Goal: Check status: Check status

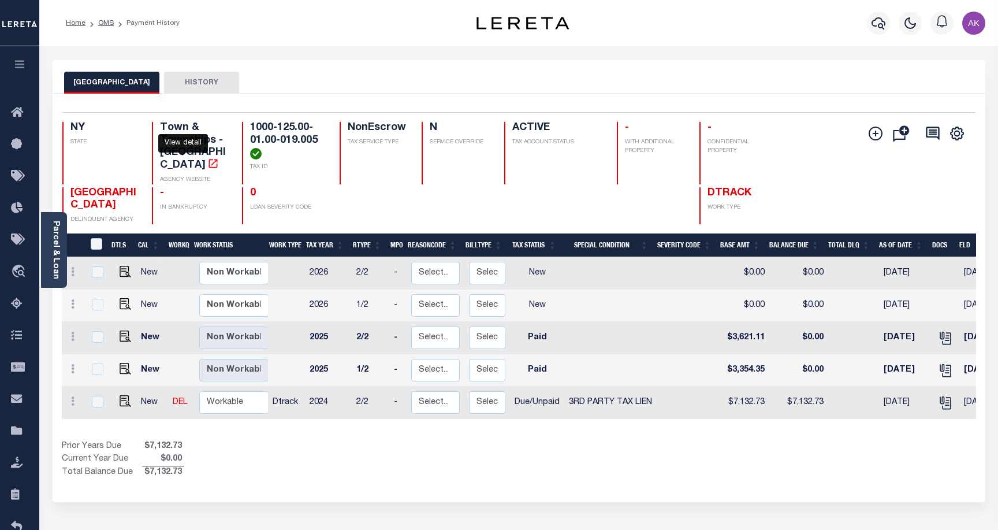
click at [209, 159] on icon "" at bounding box center [213, 163] width 9 height 9
click at [120, 330] on img "" at bounding box center [126, 336] width 12 height 12
checkbox input "true"
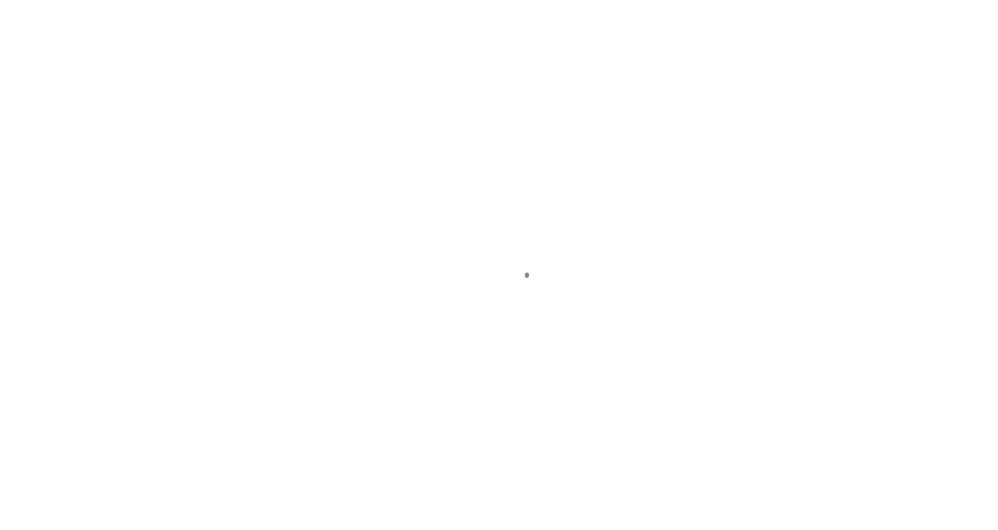
select select "PYD"
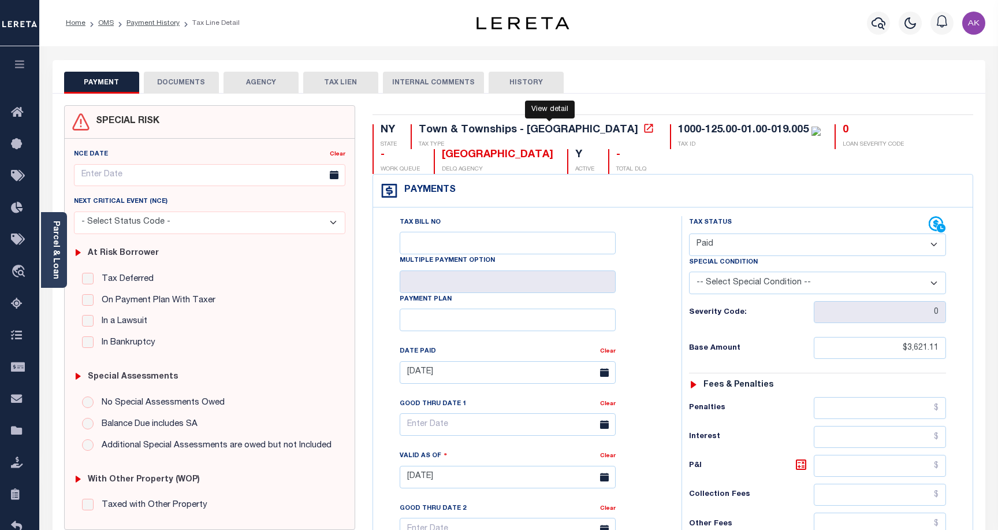
click at [645, 130] on icon at bounding box center [649, 128] width 9 height 9
click at [166, 21] on link "Payment History" at bounding box center [153, 23] width 53 height 7
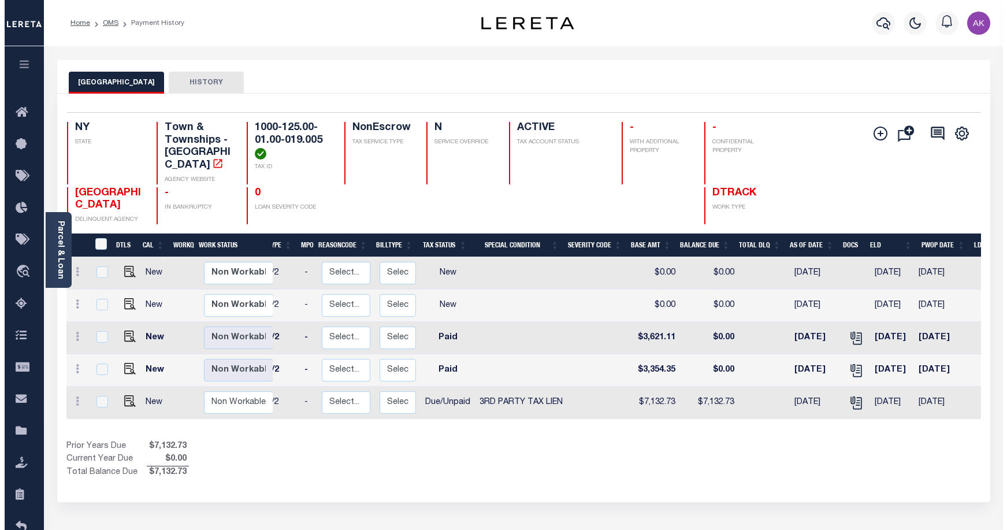
scroll to position [0, 96]
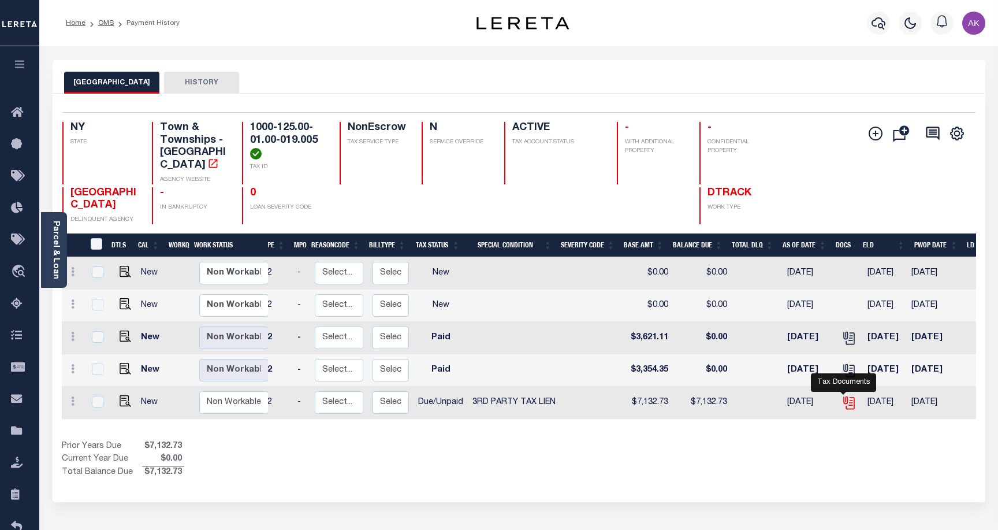
click at [842, 395] on icon "" at bounding box center [849, 402] width 15 height 15
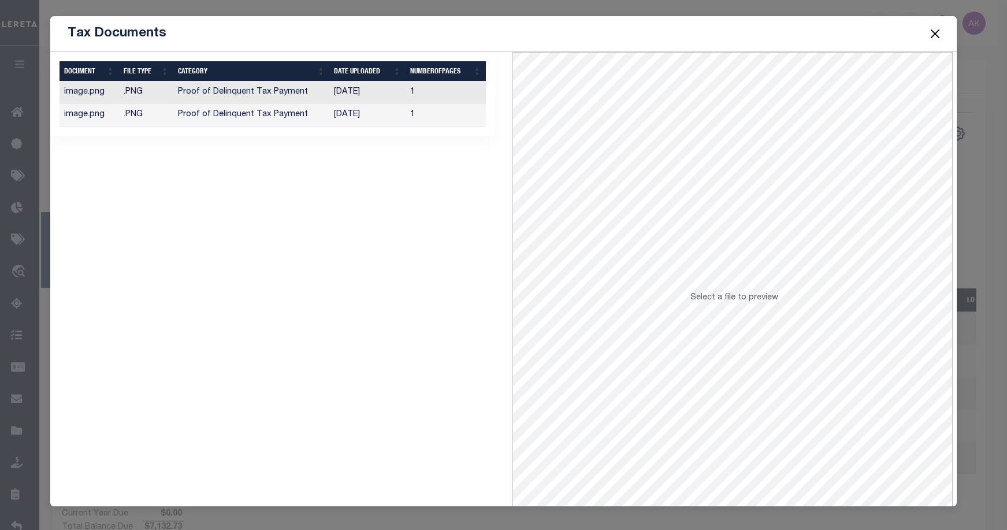
click at [295, 116] on td "Proof of Delinquent Tax Payment" at bounding box center [251, 115] width 156 height 23
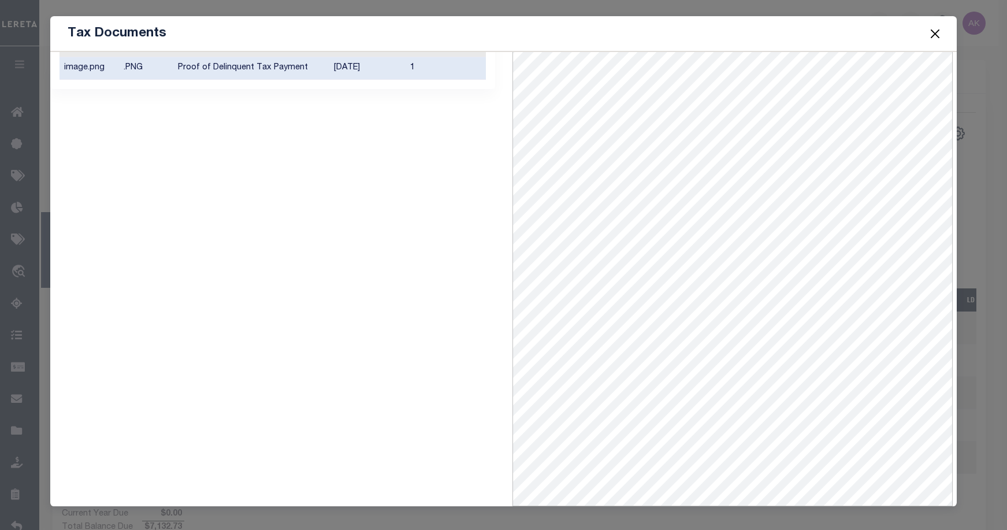
scroll to position [50, 0]
click at [933, 32] on button "Close" at bounding box center [935, 33] width 15 height 15
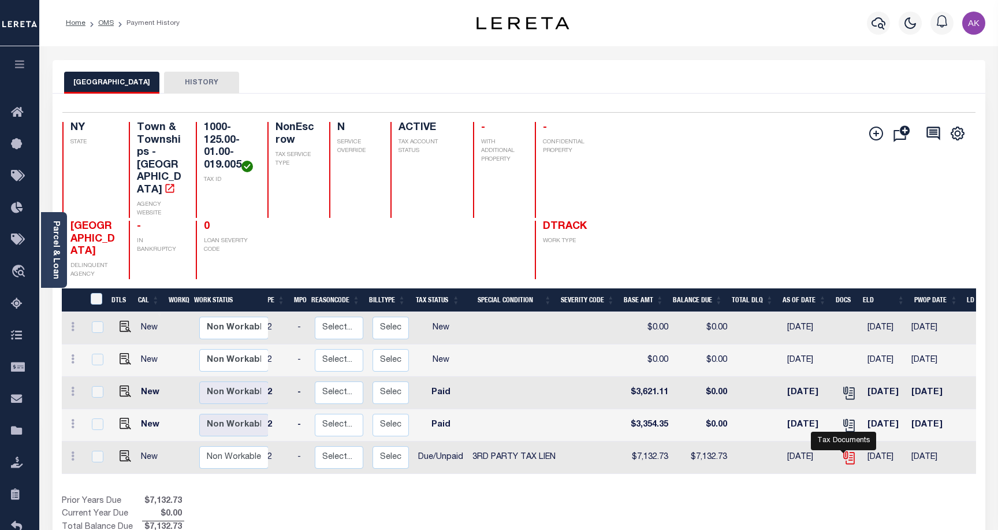
click at [844, 451] on icon "" at bounding box center [848, 455] width 9 height 9
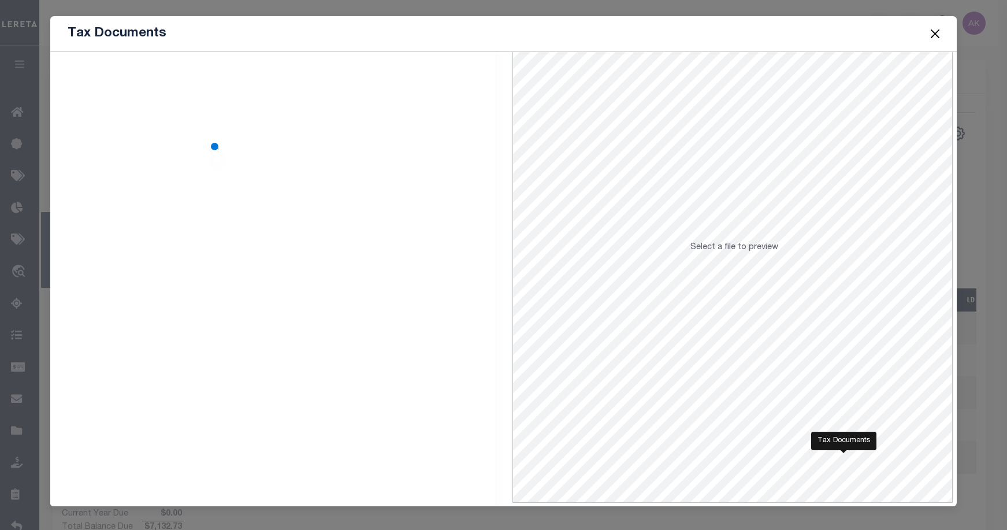
scroll to position [0, 0]
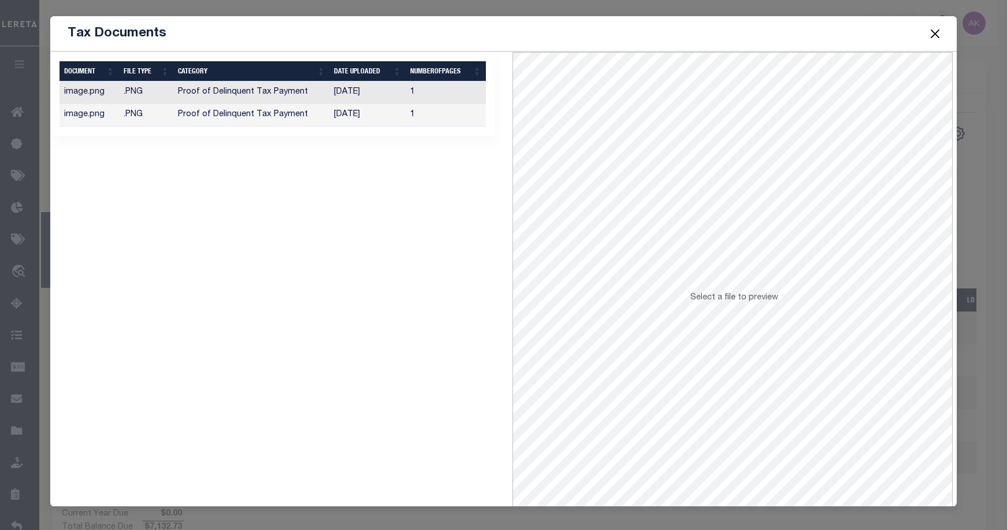
click at [283, 90] on td "Proof of Delinquent Tax Payment" at bounding box center [251, 92] width 156 height 23
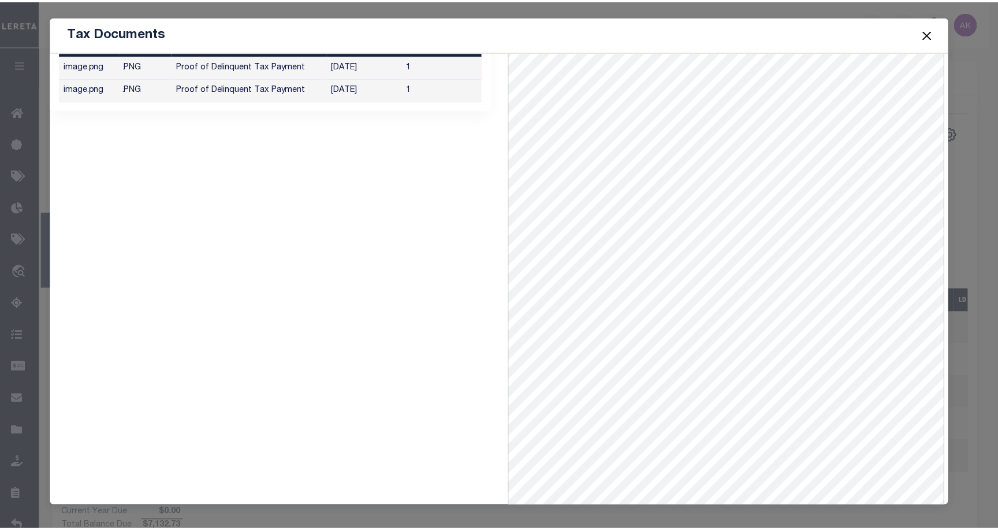
scroll to position [50, 0]
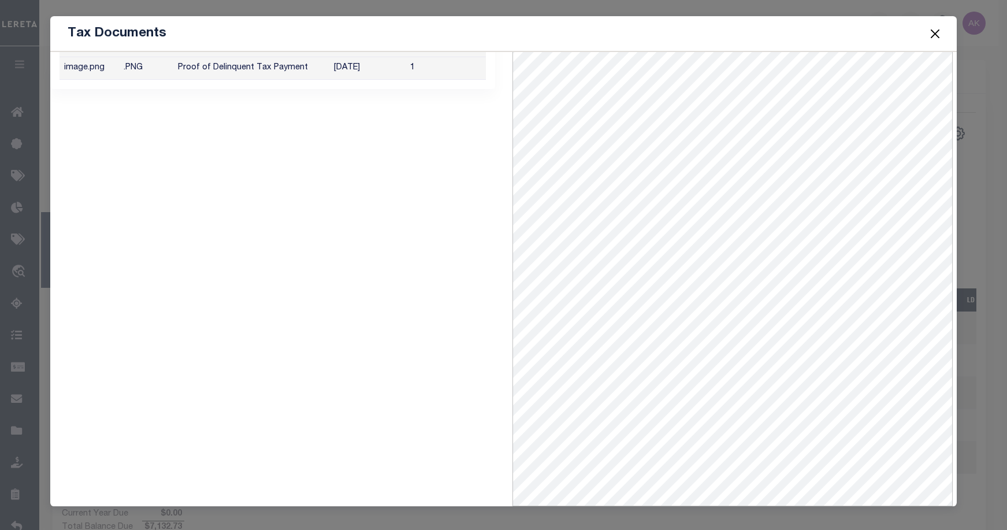
click at [933, 31] on button "Close" at bounding box center [935, 33] width 15 height 15
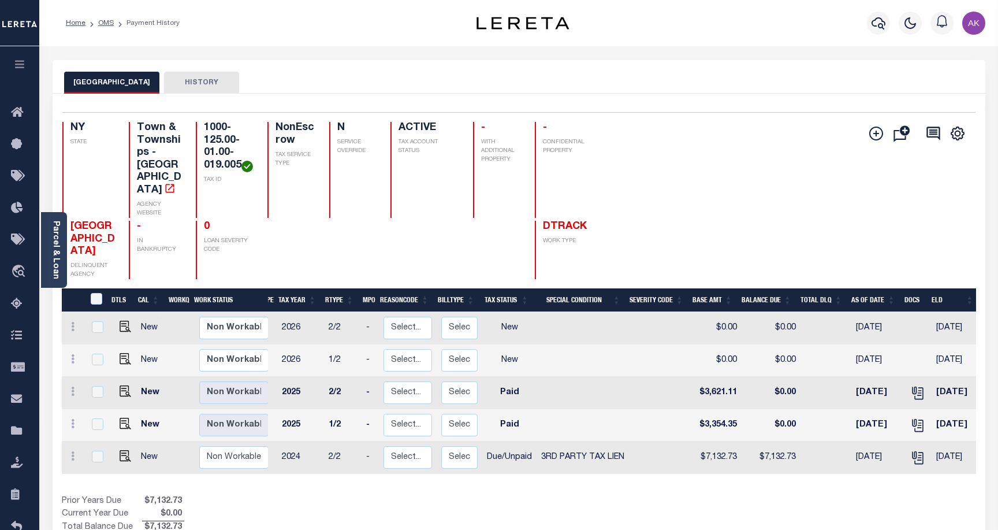
scroll to position [0, 0]
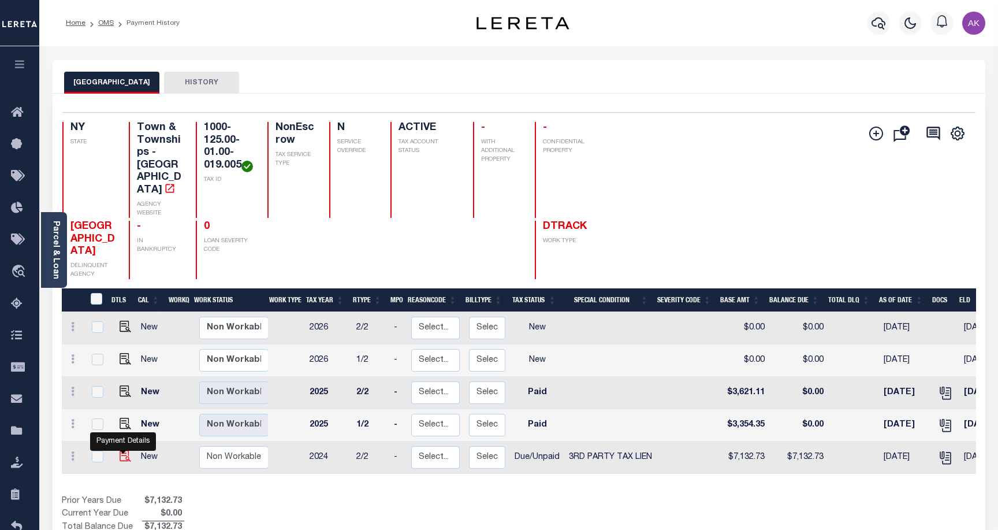
click at [120, 450] on img "" at bounding box center [126, 456] width 12 height 12
checkbox input "true"
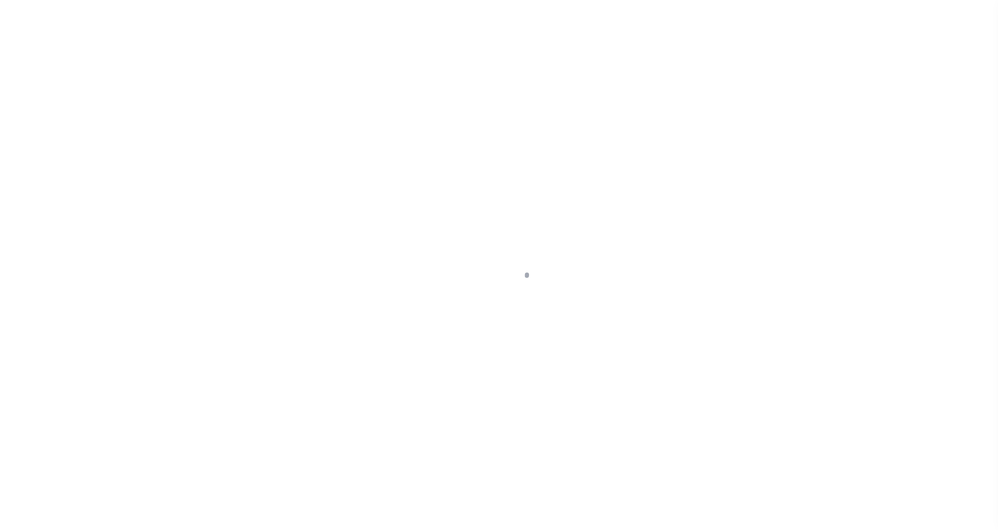
select select "DUE"
select select "20"
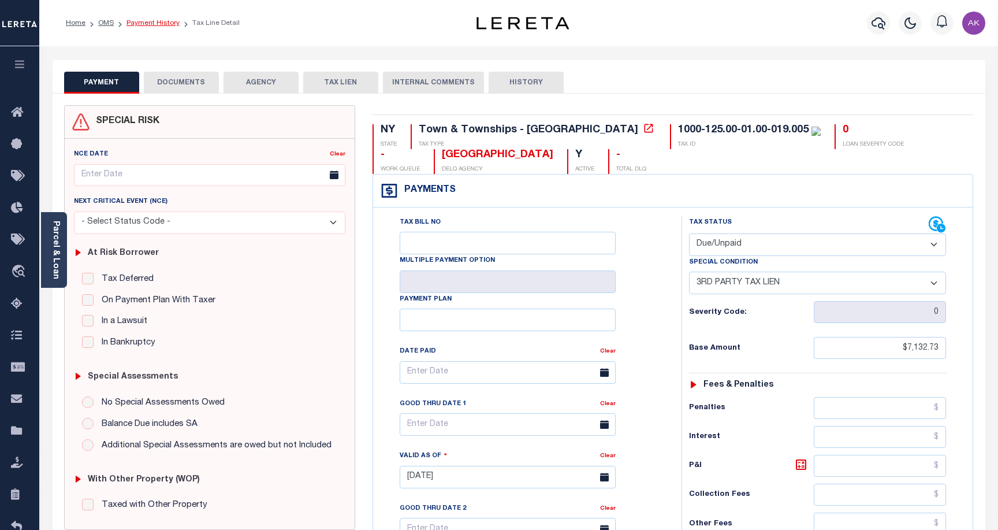
click at [157, 24] on link "Payment History" at bounding box center [153, 23] width 53 height 7
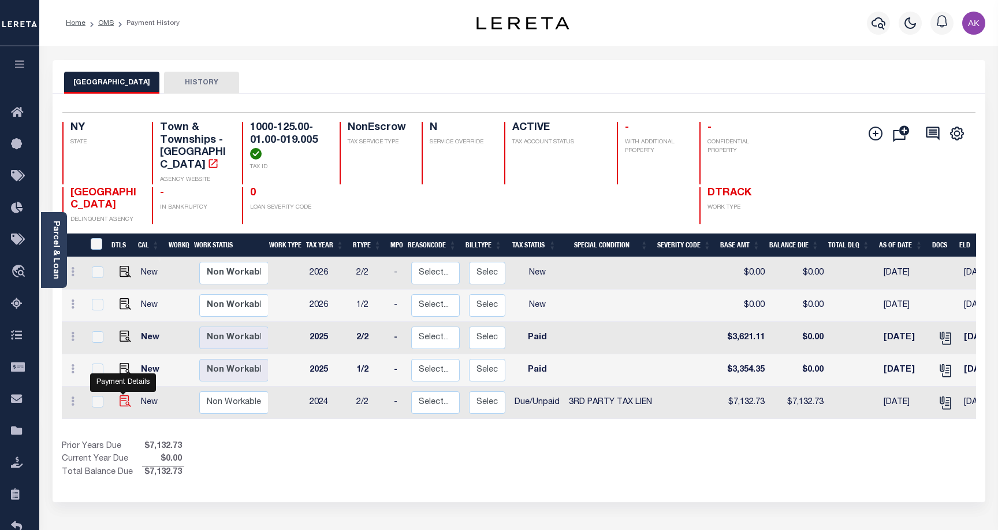
click at [122, 395] on img "" at bounding box center [126, 401] width 12 height 12
checkbox input "true"
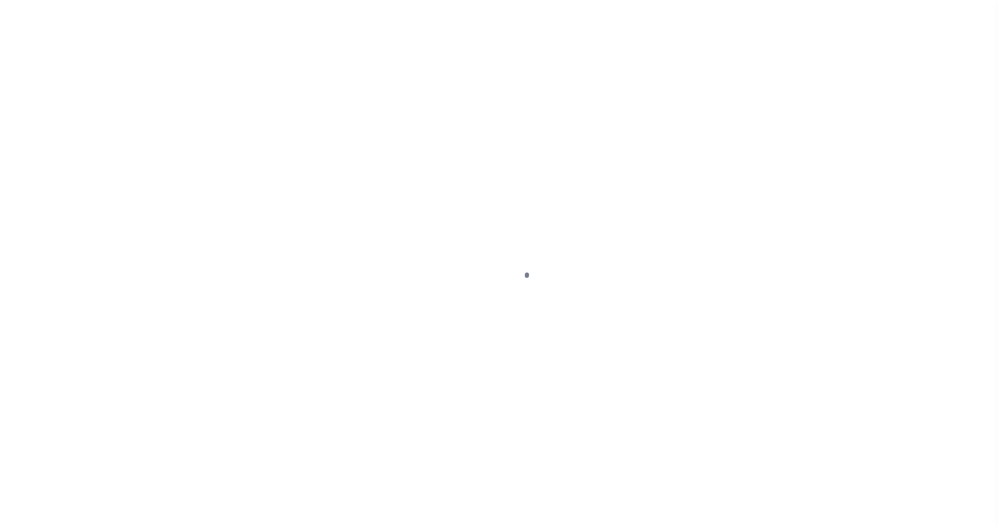
select select "DUE"
select select "20"
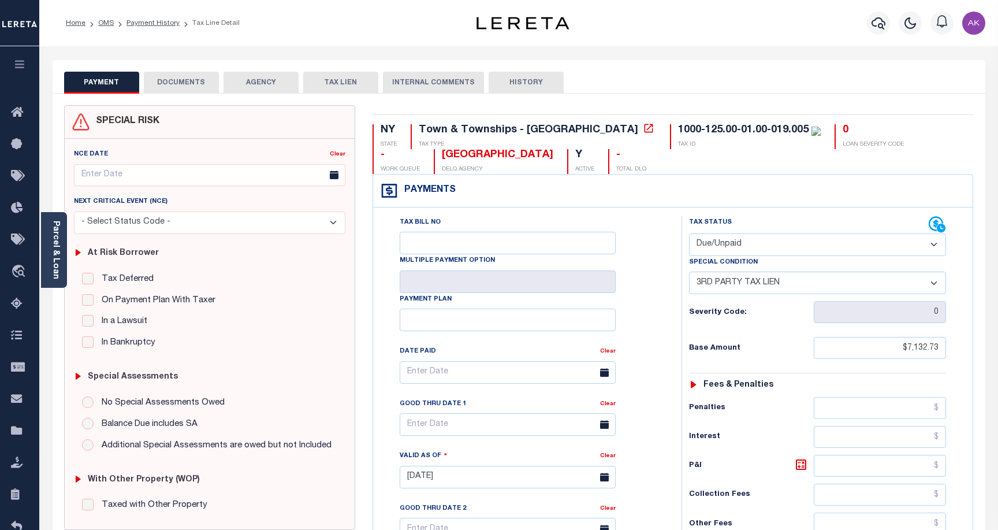
click at [191, 80] on button "DOCUMENTS" at bounding box center [181, 83] width 75 height 22
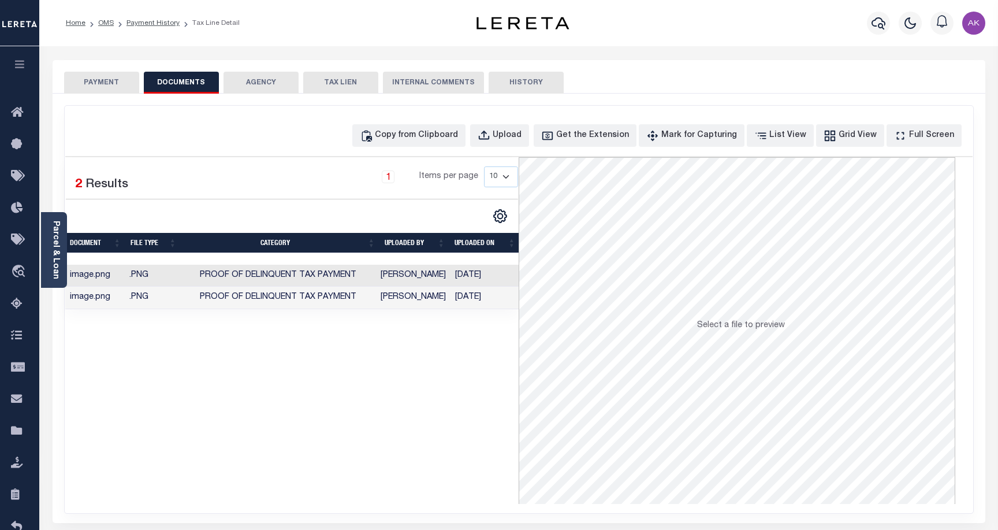
click at [99, 81] on button "PAYMENT" at bounding box center [101, 83] width 75 height 22
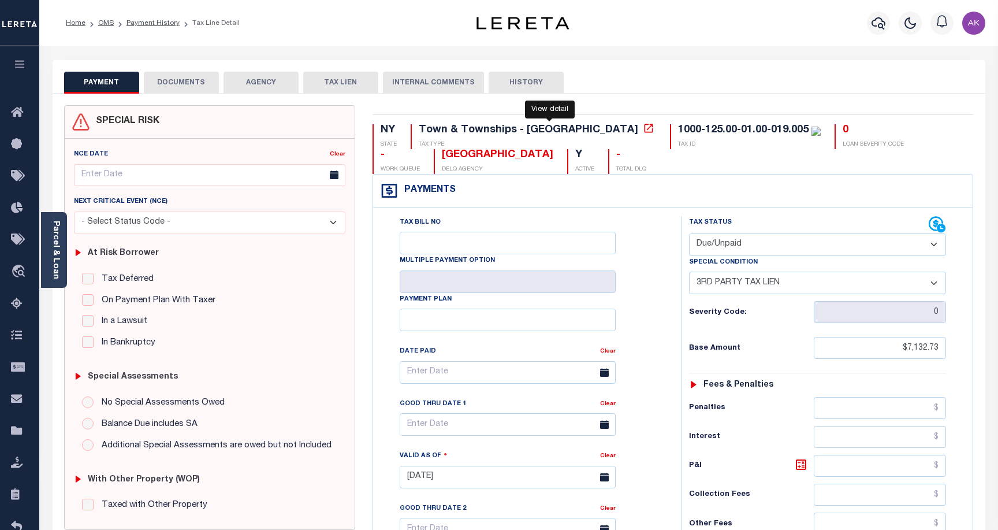
click at [643, 128] on icon at bounding box center [649, 128] width 12 height 12
click at [110, 21] on link "OMS" at bounding box center [106, 23] width 16 height 7
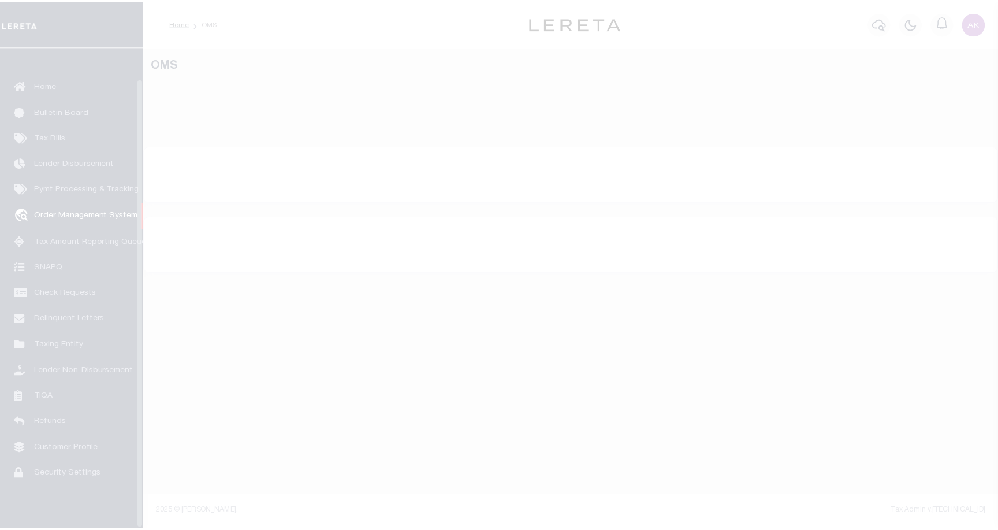
scroll to position [33, 0]
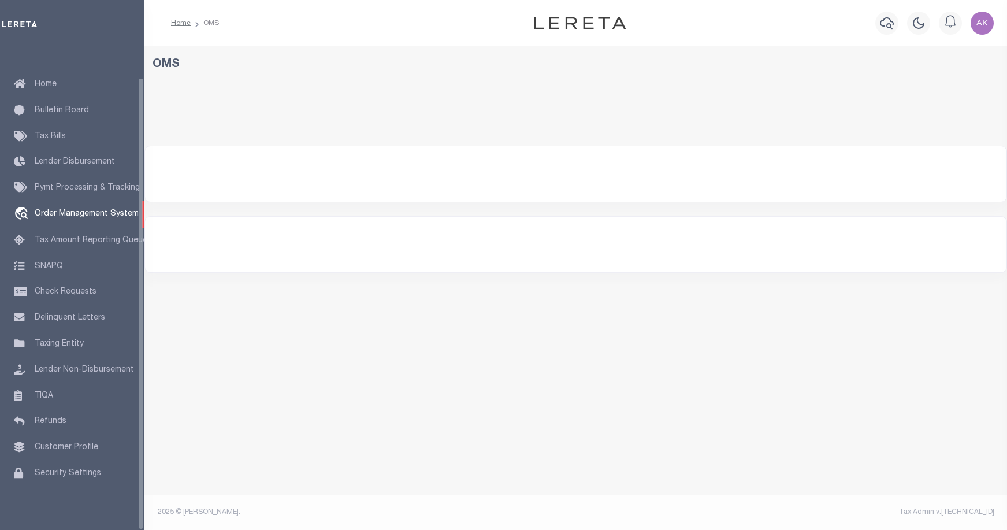
select select "200"
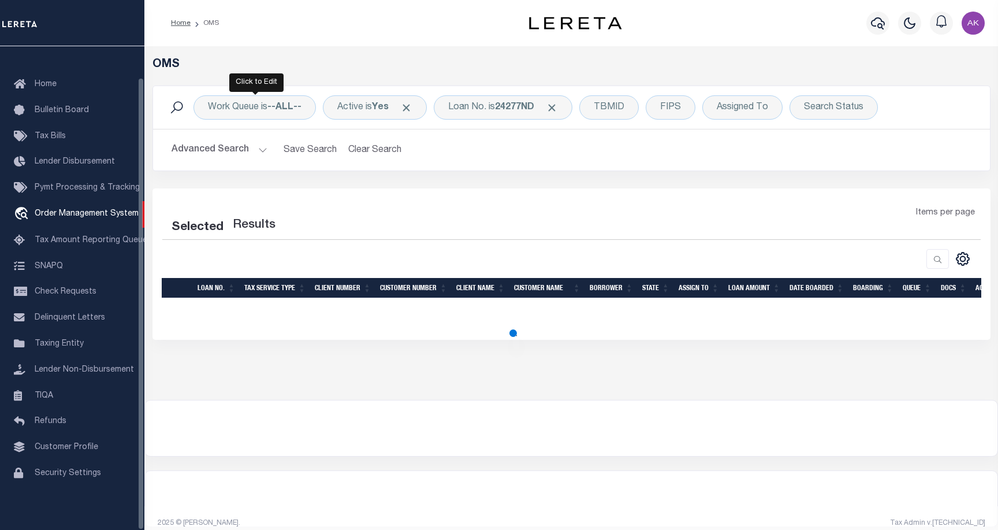
select select "200"
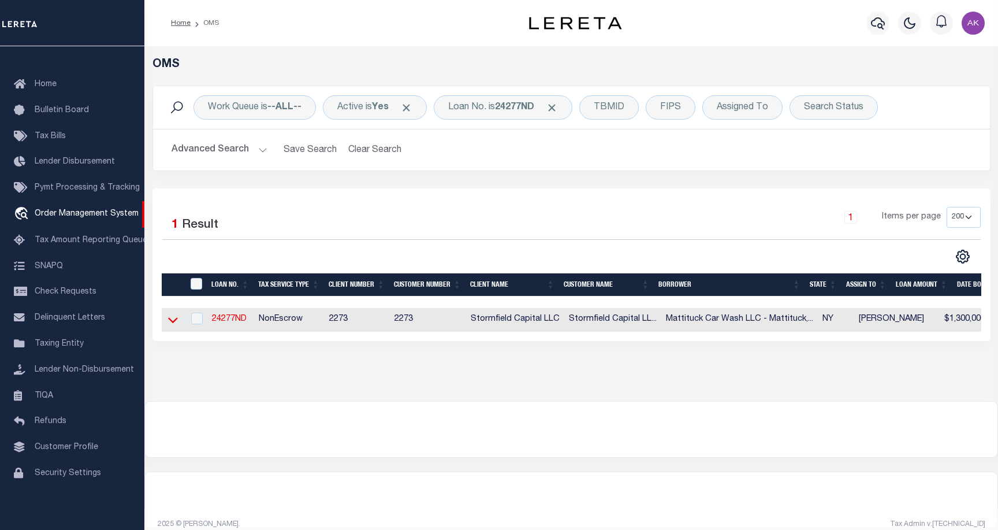
click at [174, 321] on icon at bounding box center [173, 320] width 10 height 12
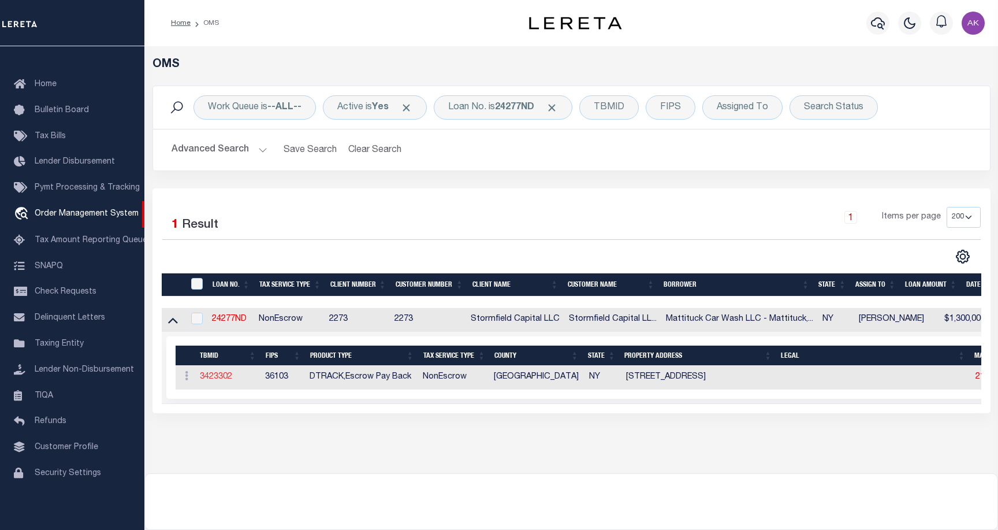
click at [223, 377] on link "3423302" at bounding box center [216, 377] width 32 height 8
type input "24277ND"
type input "Mattituck Car Wash LLC - [GEOGRAPHIC_DATA], [GEOGRAPHIC_DATA]"
select select
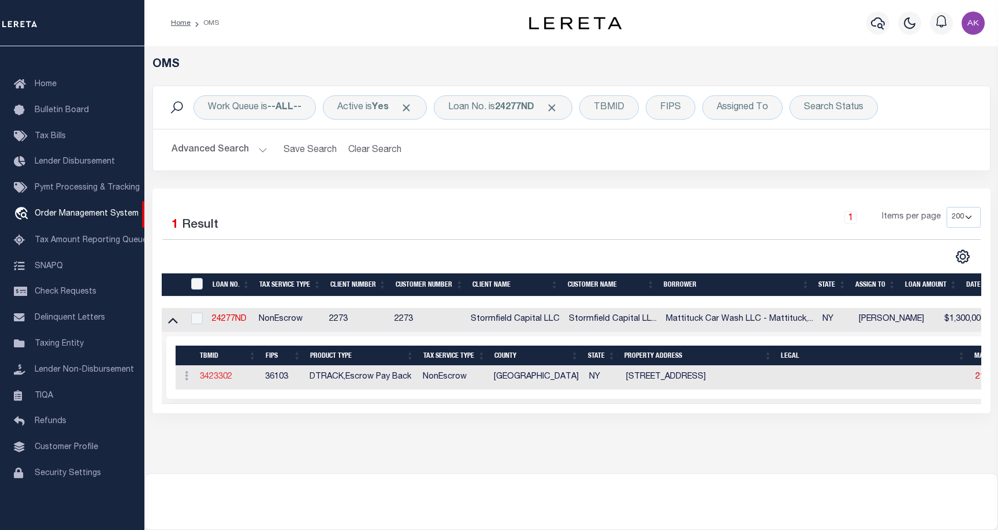
type input "[STREET_ADDRESS]"
select select "10"
select select "NonEscrow"
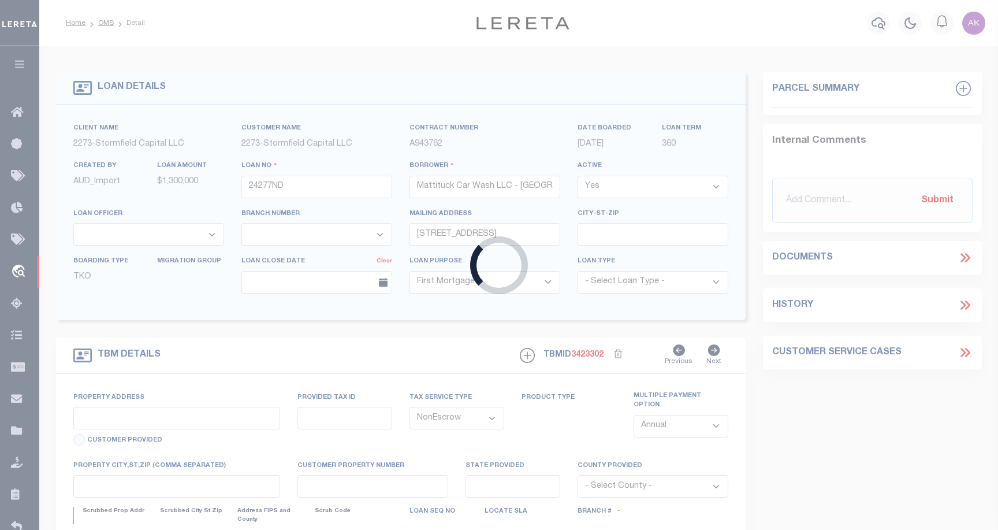
type input "[STREET_ADDRESS]"
type input "1000-125-1-19.005"
type input "Mattituck NY 11952"
type input "NY"
select select
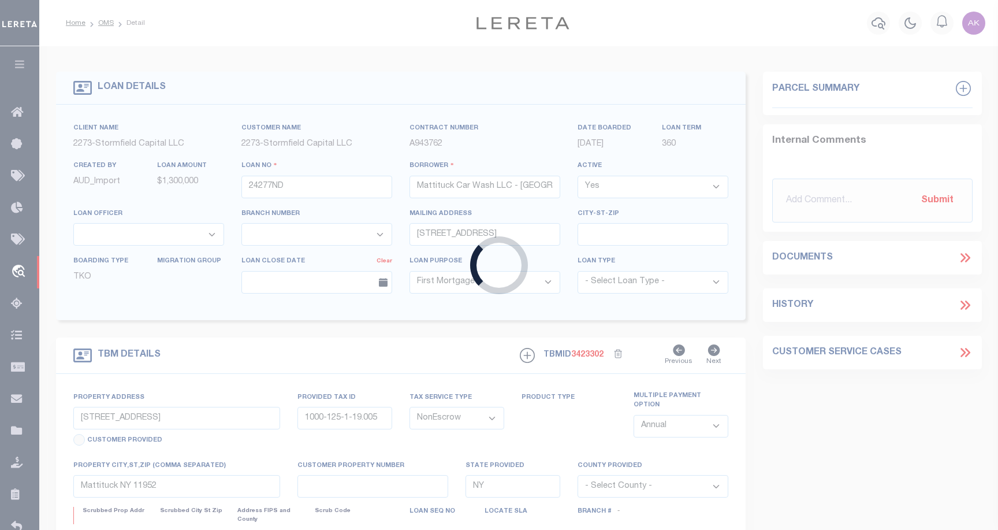
select select "84863"
select select
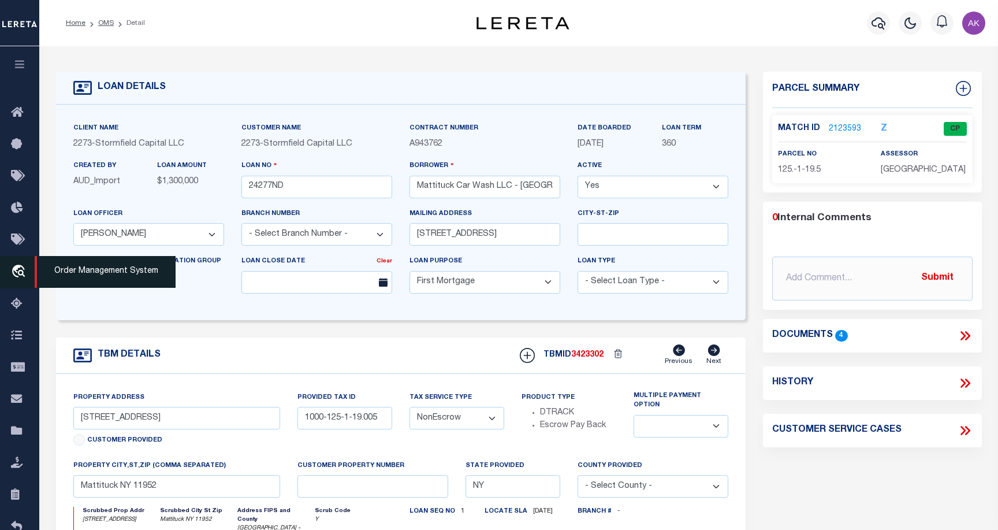
click at [19, 273] on icon "travel_explore" at bounding box center [20, 272] width 18 height 15
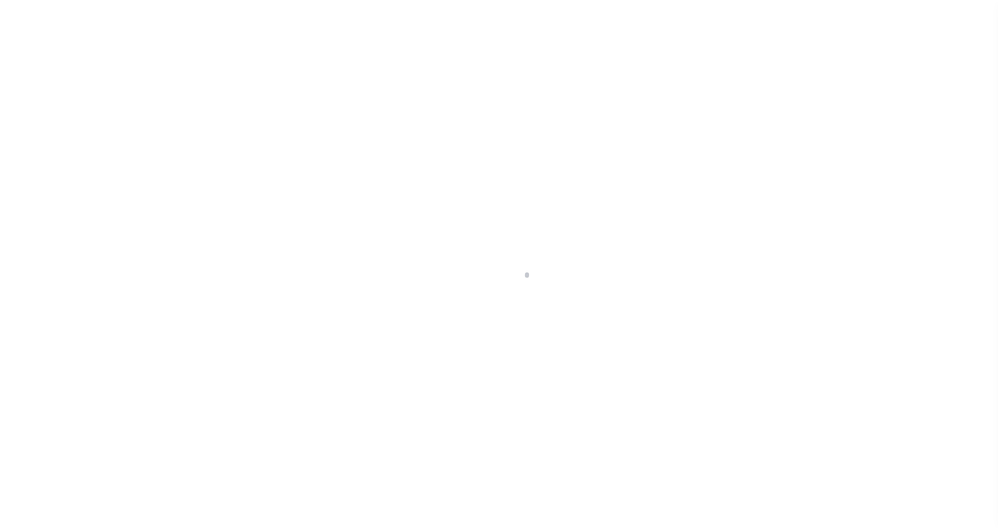
scroll to position [33, 0]
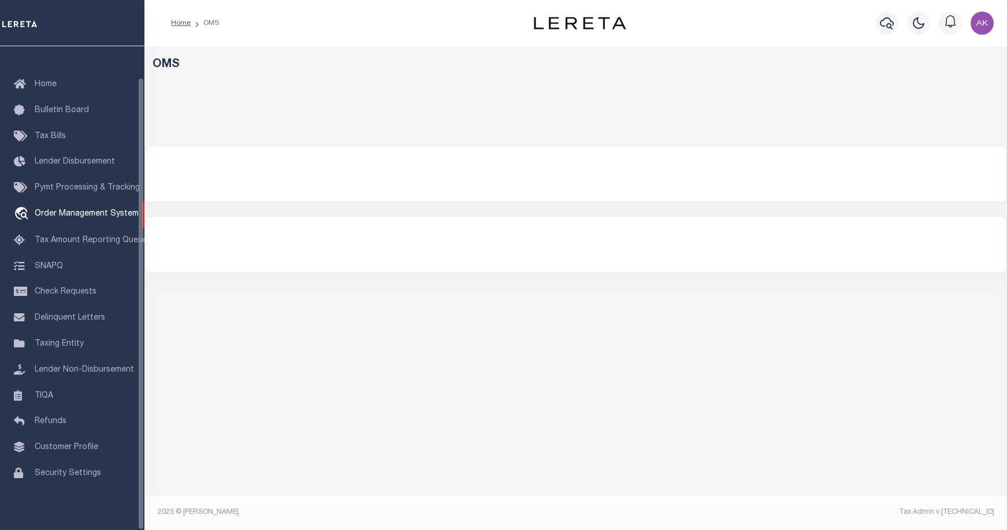
select select "200"
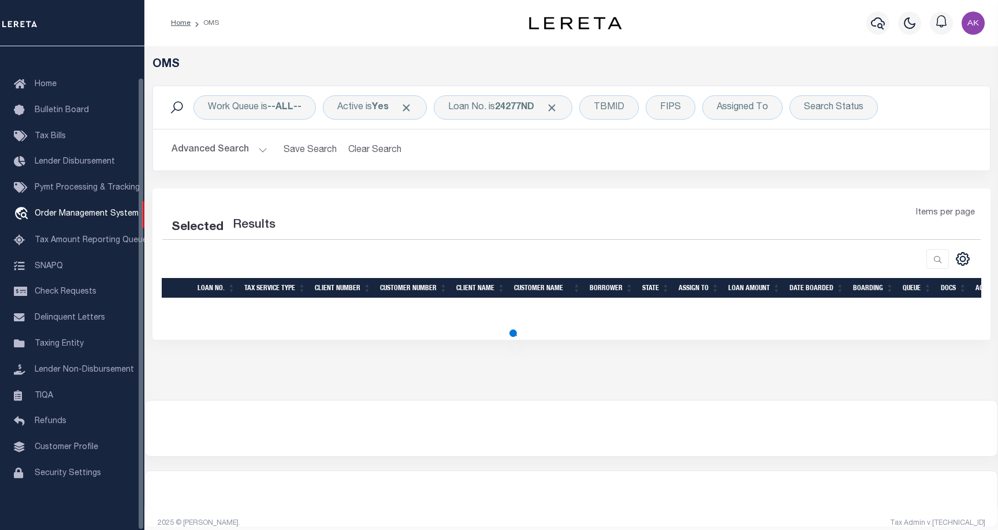
select select "200"
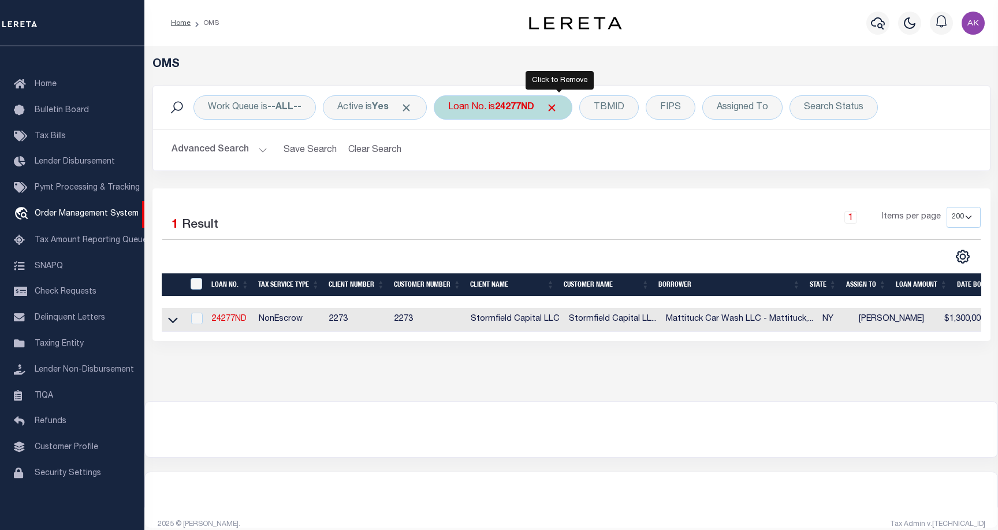
click at [558, 107] on span "Click to Remove" at bounding box center [552, 108] width 12 height 12
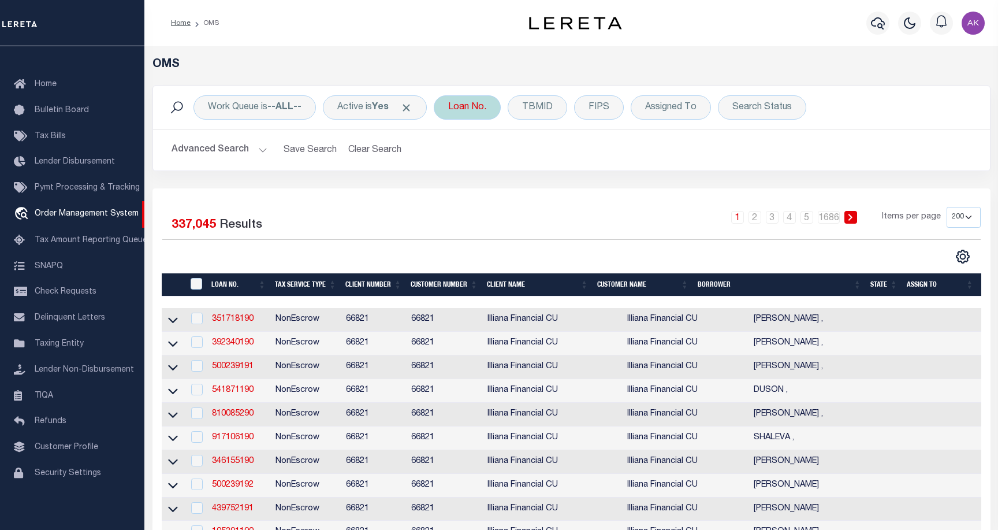
click at [469, 102] on div "Loan No." at bounding box center [467, 107] width 67 height 24
click at [489, 167] on input "text" at bounding box center [534, 164] width 170 height 22
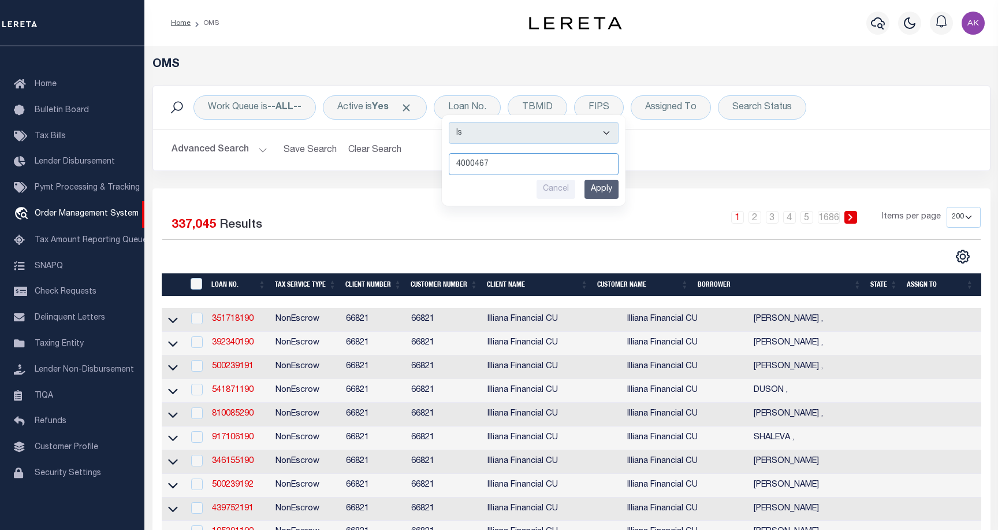
type input "40004678"
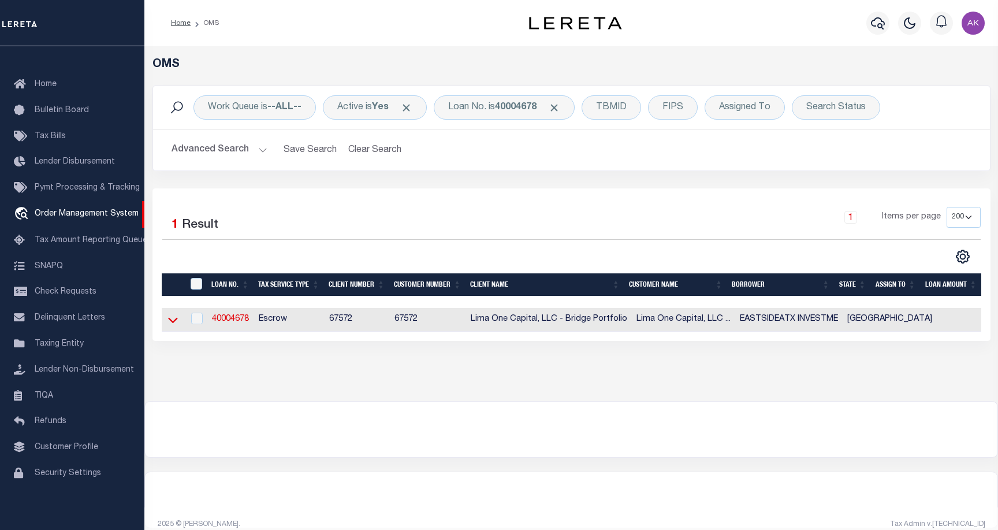
click at [173, 324] on icon at bounding box center [173, 321] width 10 height 6
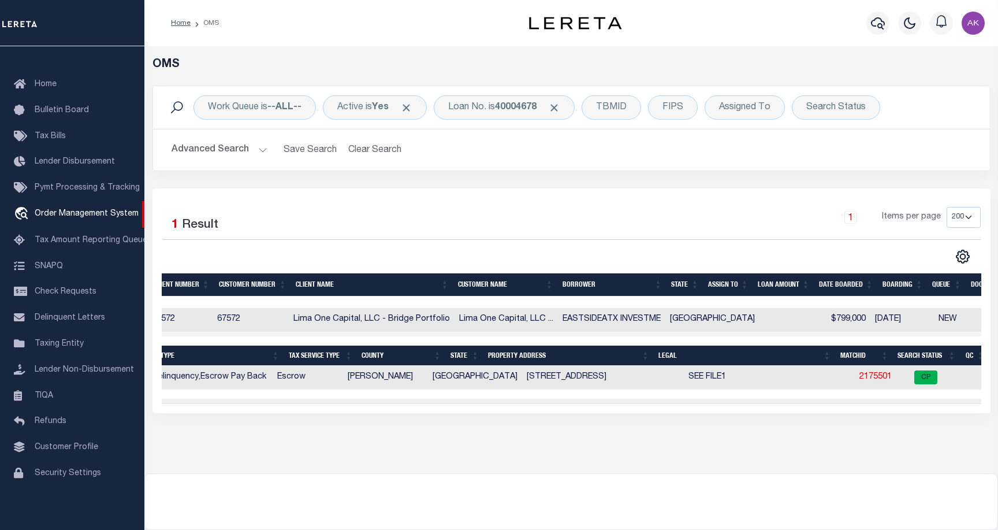
scroll to position [0, 0]
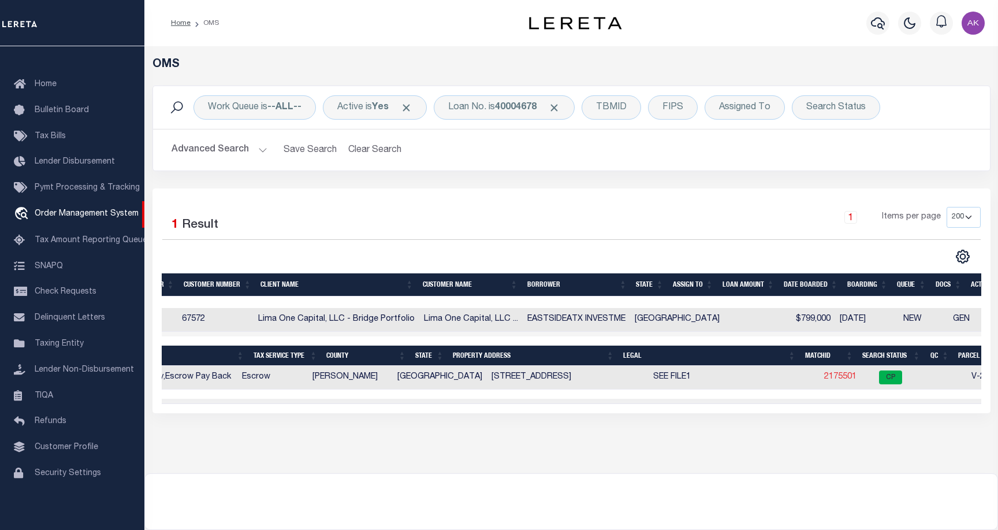
click at [824, 378] on link "2175501" at bounding box center [840, 377] width 32 height 8
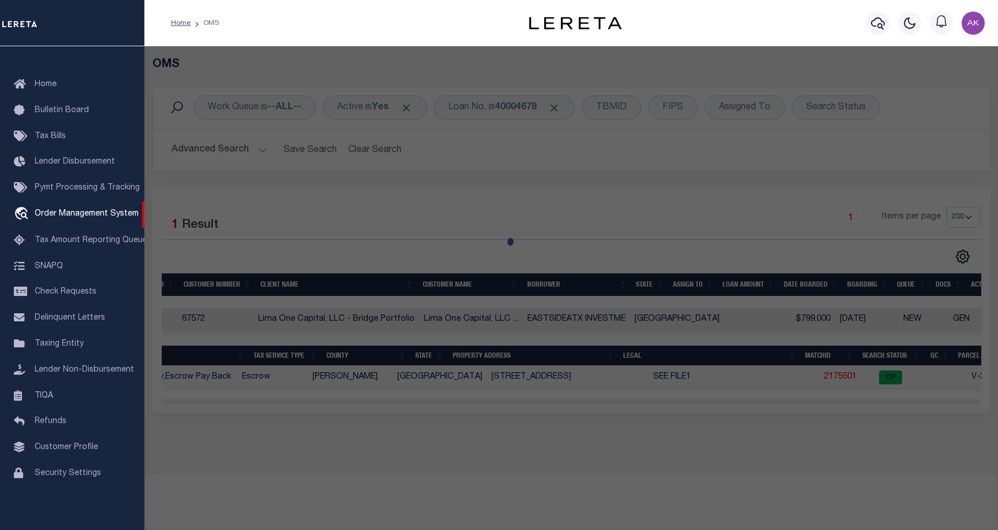
checkbox input "false"
select select "CP"
select select "AGW"
select select
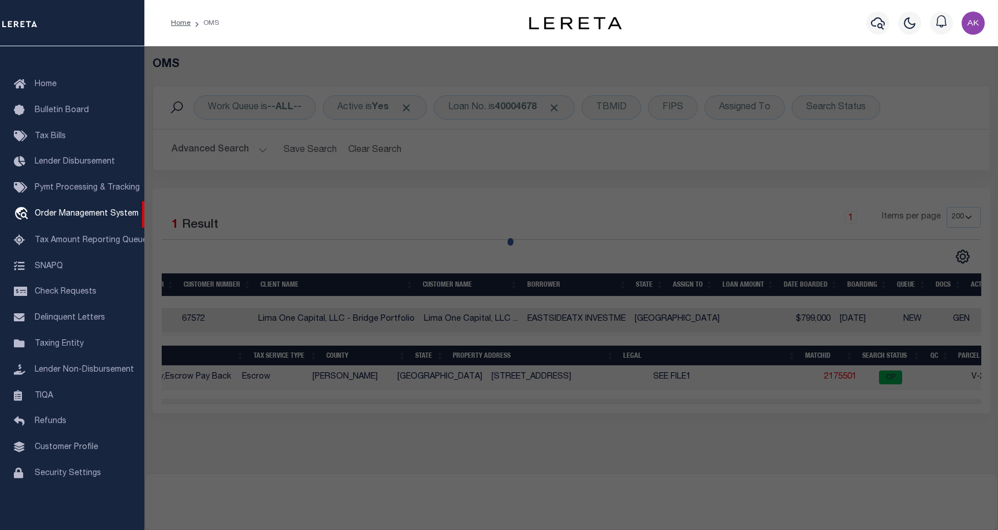
type input "3010 WEBBERVILLE RD UNIT 1"
checkbox input "false"
type input "AUSTIN TX 78702"
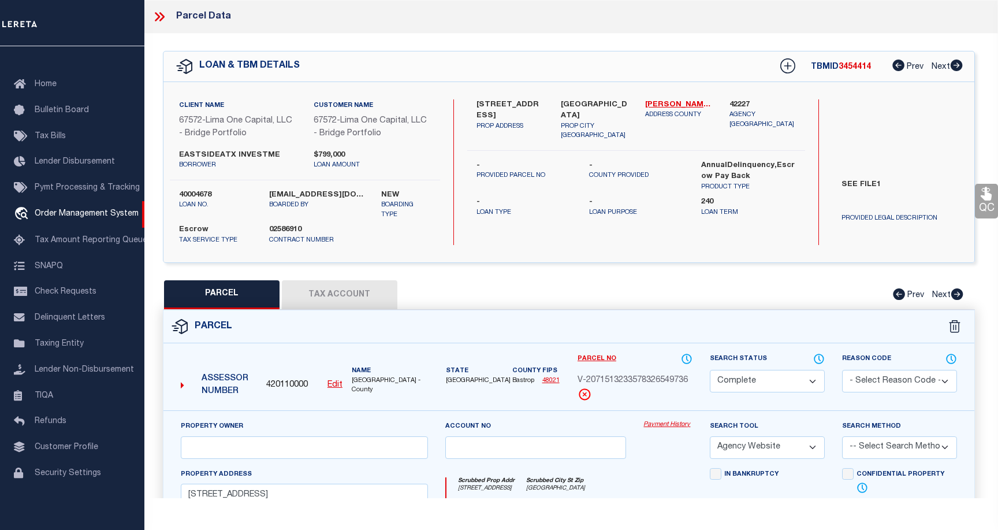
click at [673, 425] on link "Payment History" at bounding box center [668, 425] width 49 height 10
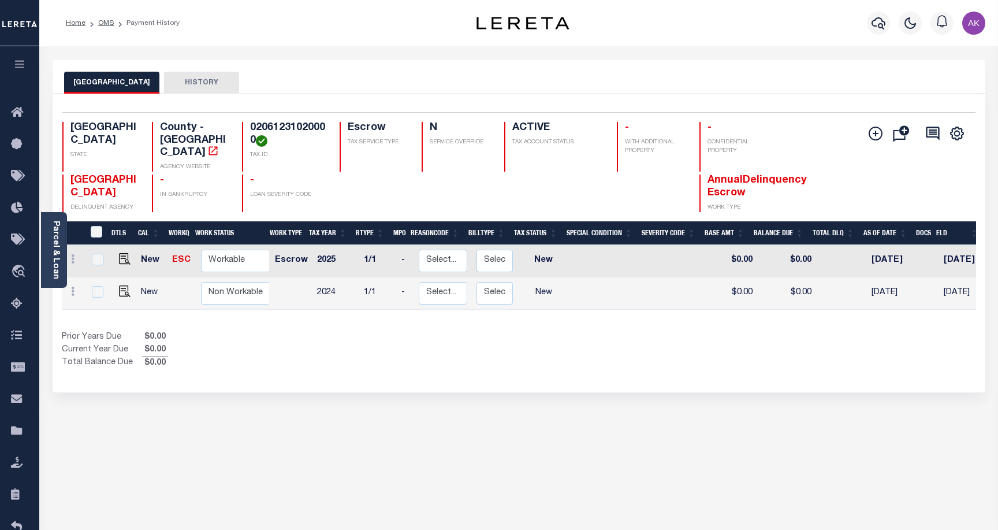
click at [839, 400] on div "TRAVIS COUNTY HISTORY Selected 2 Results" at bounding box center [519, 392] width 950 height 664
click at [114, 21] on li "Payment History" at bounding box center [147, 23] width 66 height 10
click at [78, 21] on link "Home" at bounding box center [76, 23] width 20 height 7
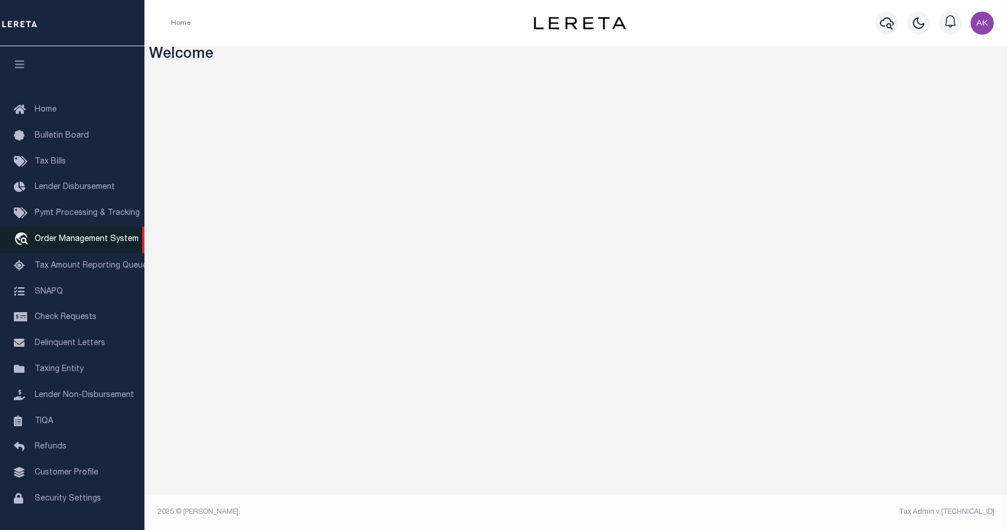
click at [70, 243] on span "Order Management System" at bounding box center [87, 239] width 104 height 8
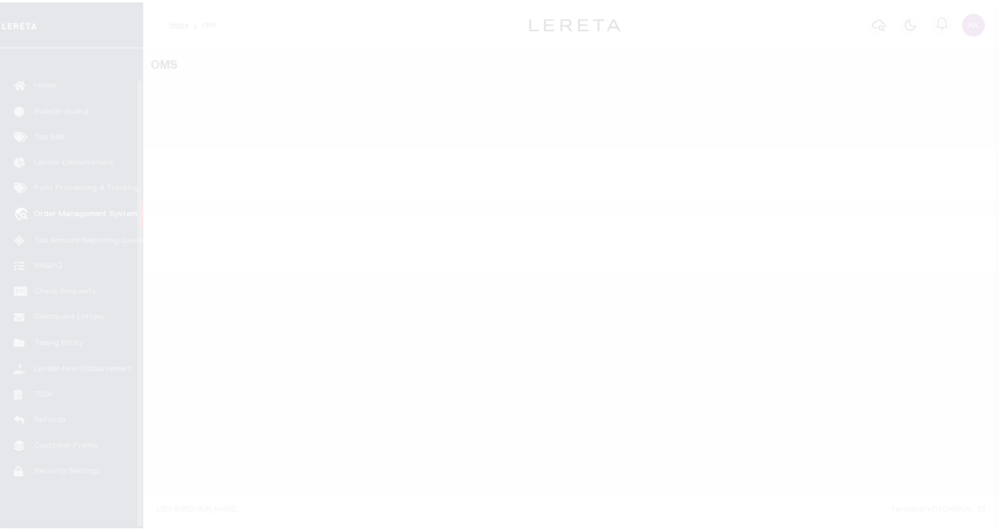
scroll to position [33, 0]
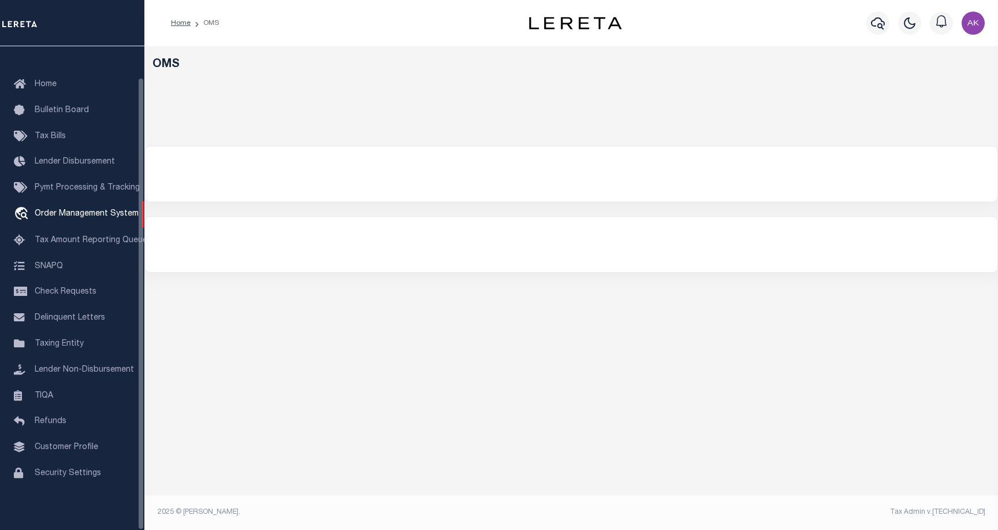
select select "200"
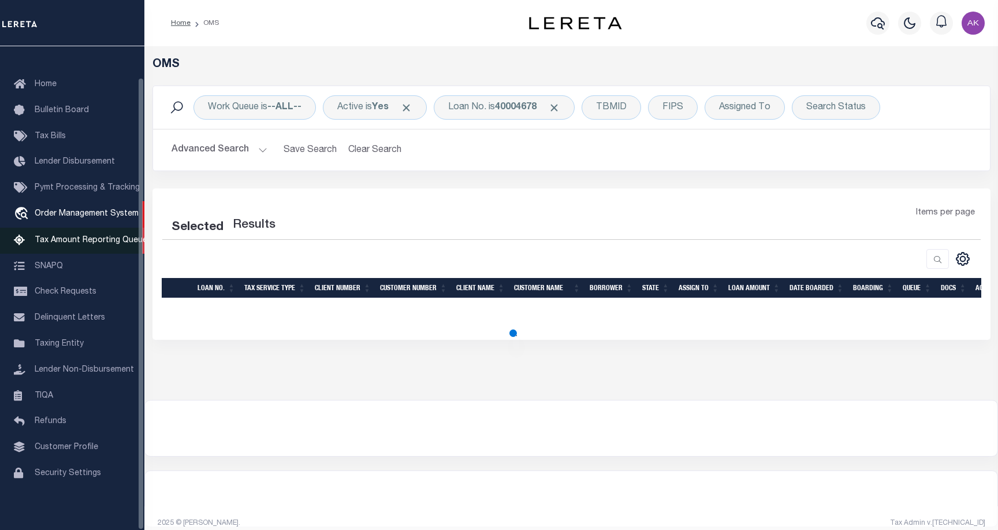
select select "200"
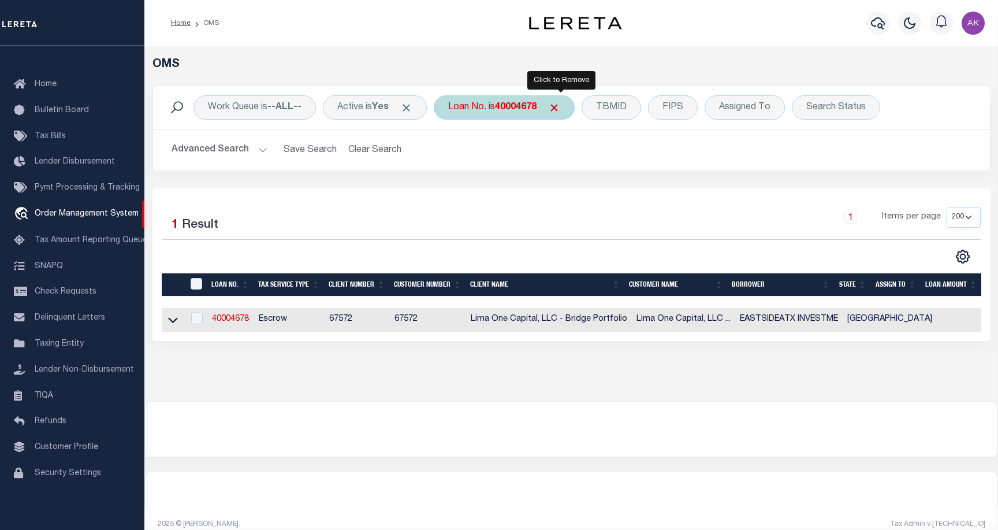
click at [560, 107] on span "Click to Remove" at bounding box center [554, 108] width 12 height 12
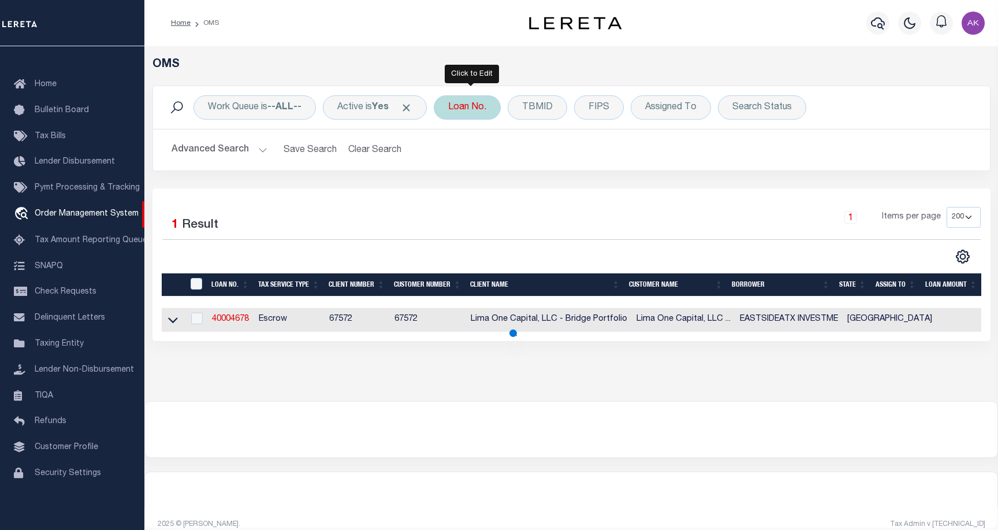
click at [474, 108] on div "Loan No." at bounding box center [467, 107] width 67 height 24
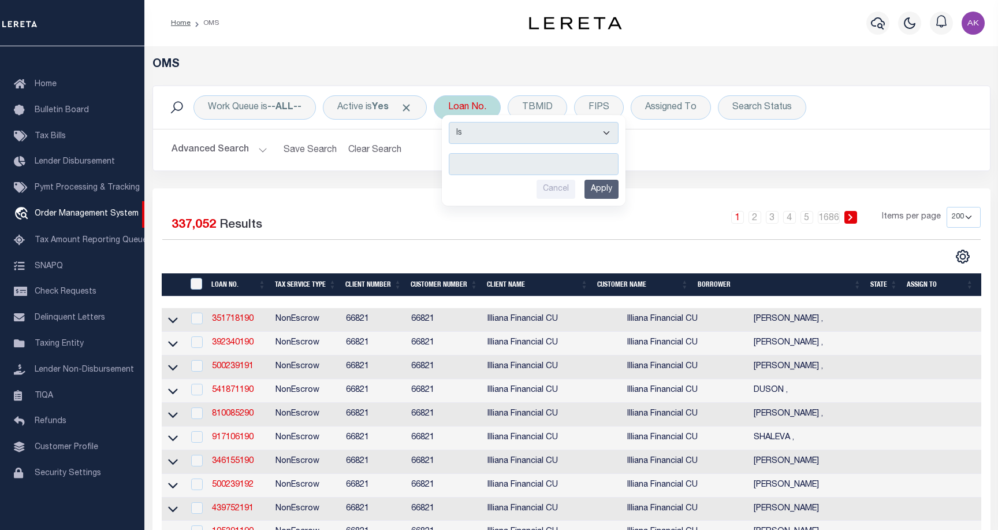
click at [490, 160] on input "text" at bounding box center [534, 164] width 170 height 22
type input "22169nd"
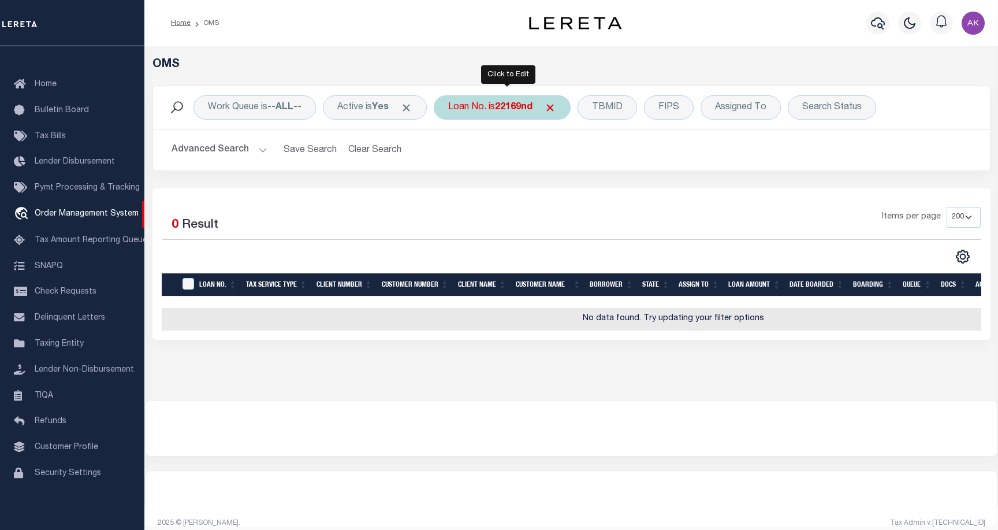
click at [533, 106] on b "22169nd" at bounding box center [514, 107] width 38 height 9
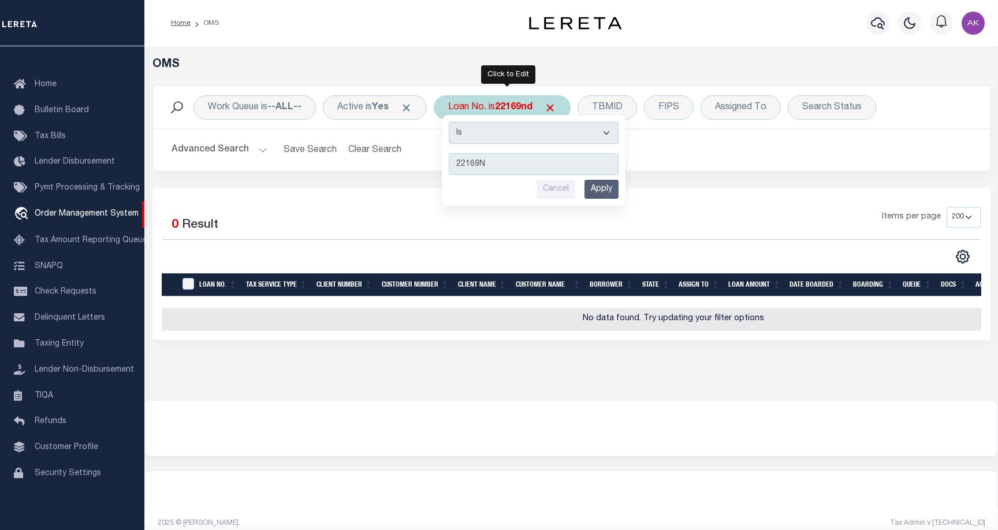
type input "22169ND"
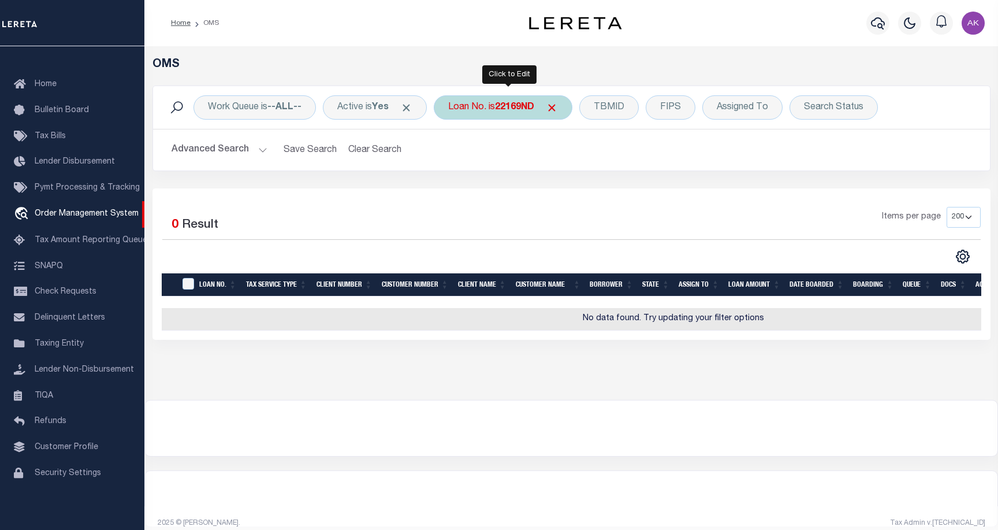
click at [524, 108] on b "22169ND" at bounding box center [514, 107] width 39 height 9
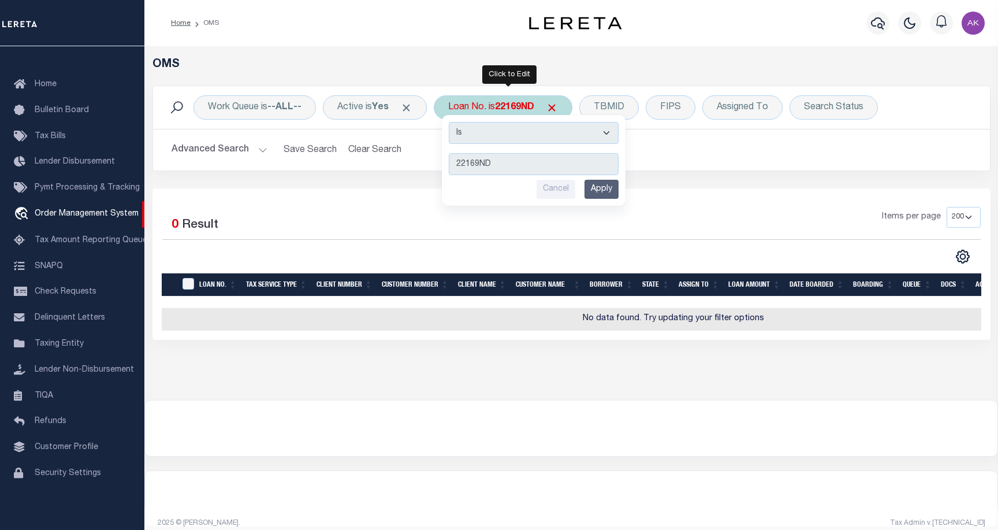
click at [600, 190] on input "Apply" at bounding box center [602, 189] width 34 height 19
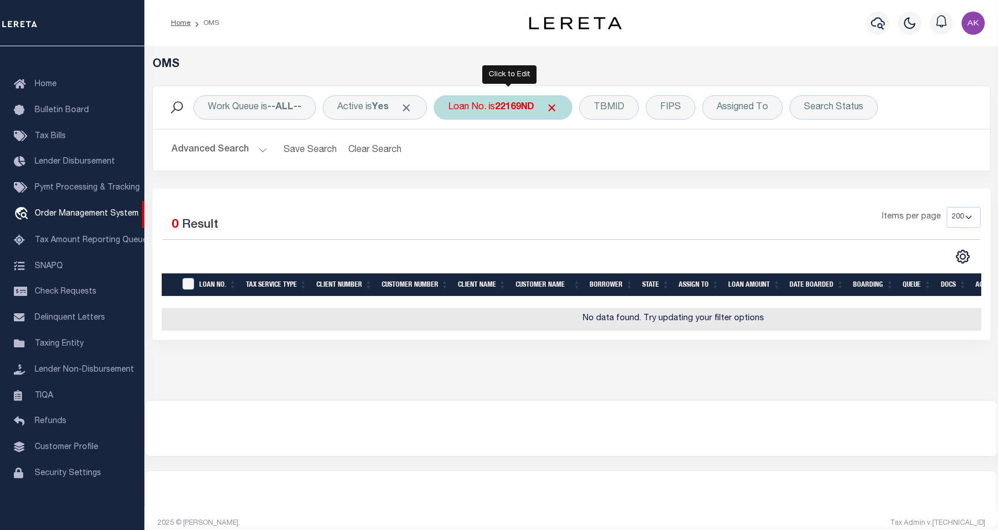
click at [510, 109] on b "22169ND" at bounding box center [514, 107] width 39 height 9
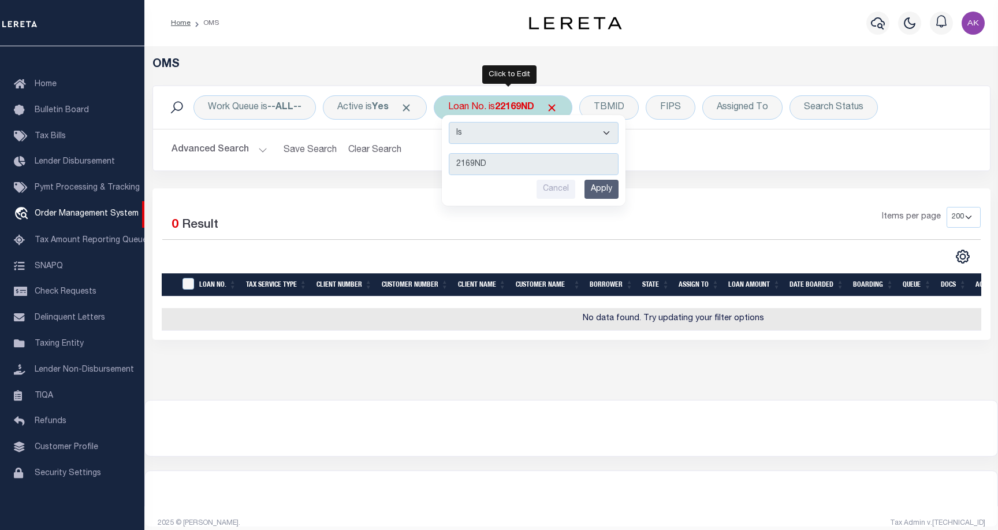
type input "24169ND"
click at [608, 190] on input "Apply" at bounding box center [602, 189] width 34 height 19
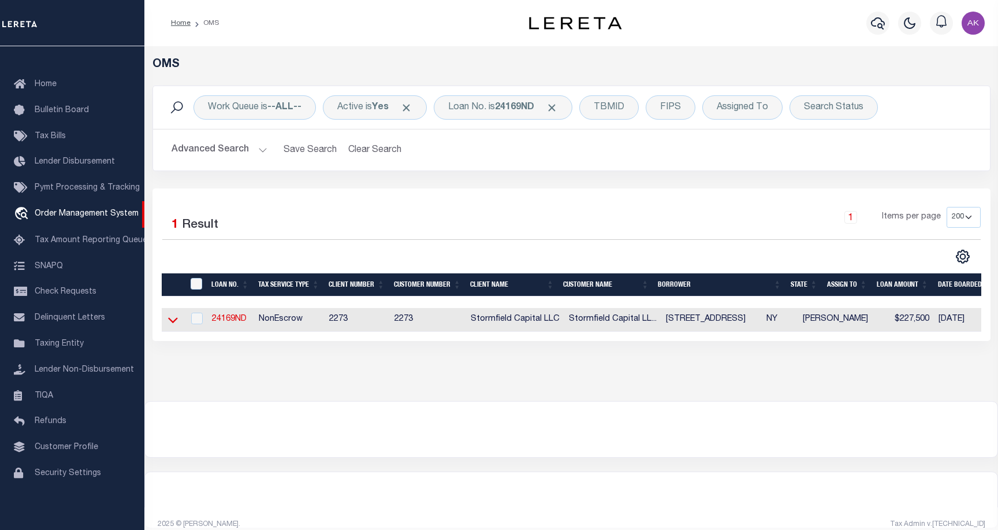
click at [175, 322] on icon at bounding box center [173, 321] width 10 height 6
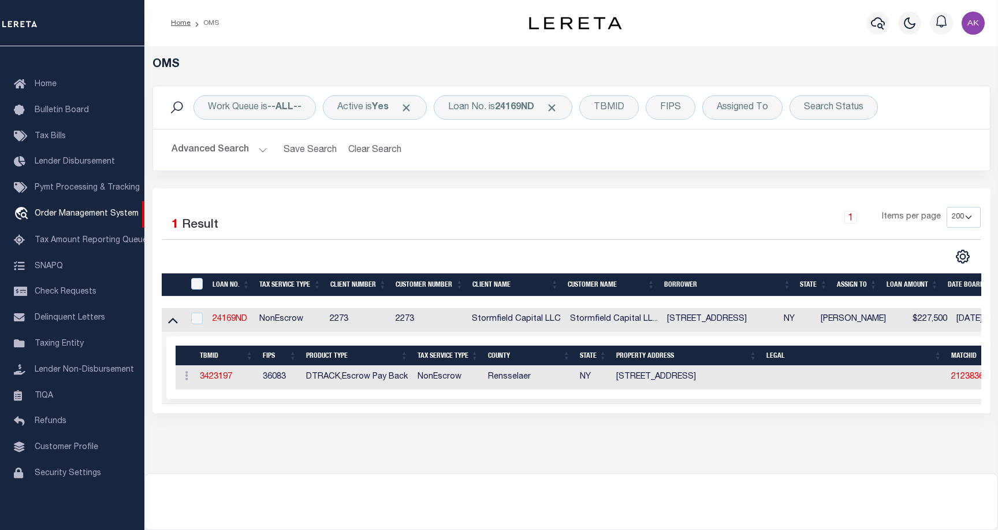
drag, startPoint x: 387, startPoint y: 403, endPoint x: 407, endPoint y: 404, distance: 20.3
click at [407, 404] on td "Selected 1 Result Items per page" at bounding box center [758, 368] width 1192 height 72
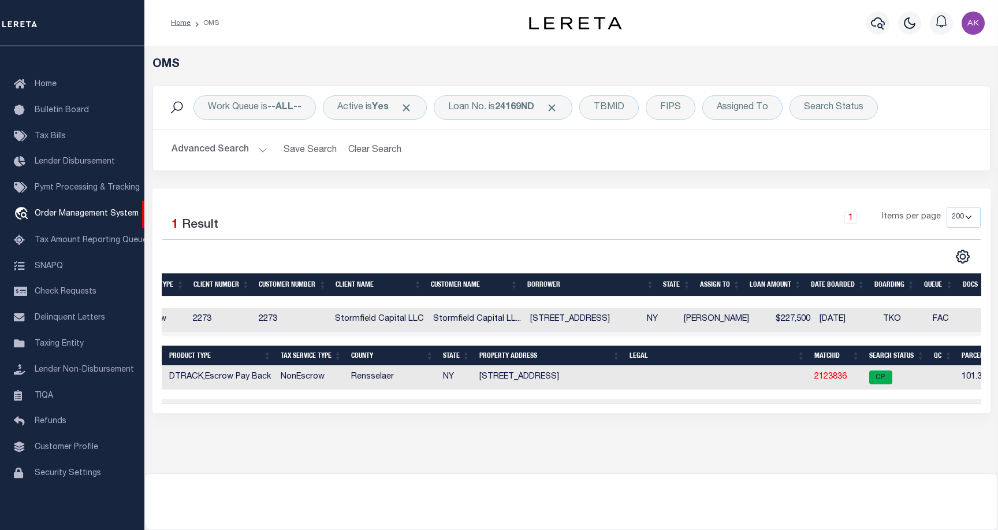
scroll to position [0, 0]
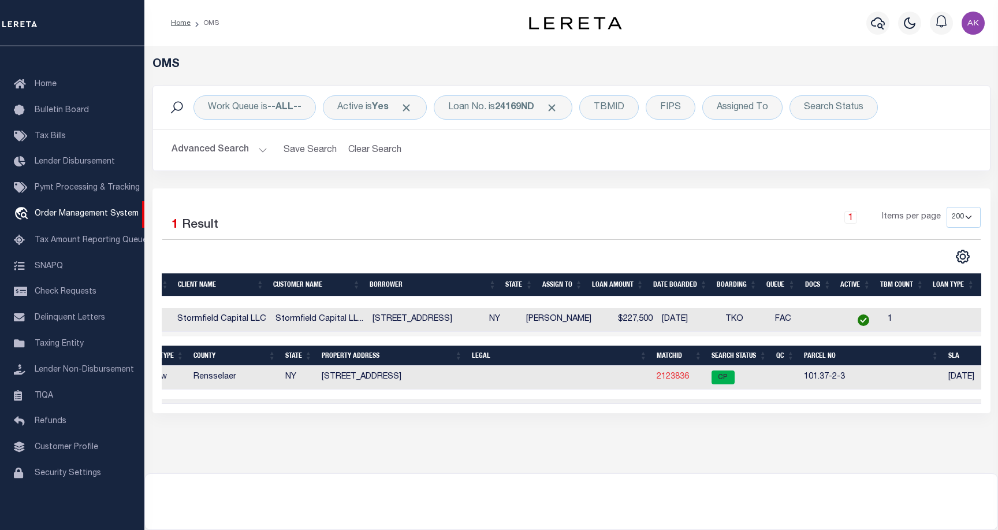
click at [671, 378] on link "2123836" at bounding box center [673, 377] width 32 height 8
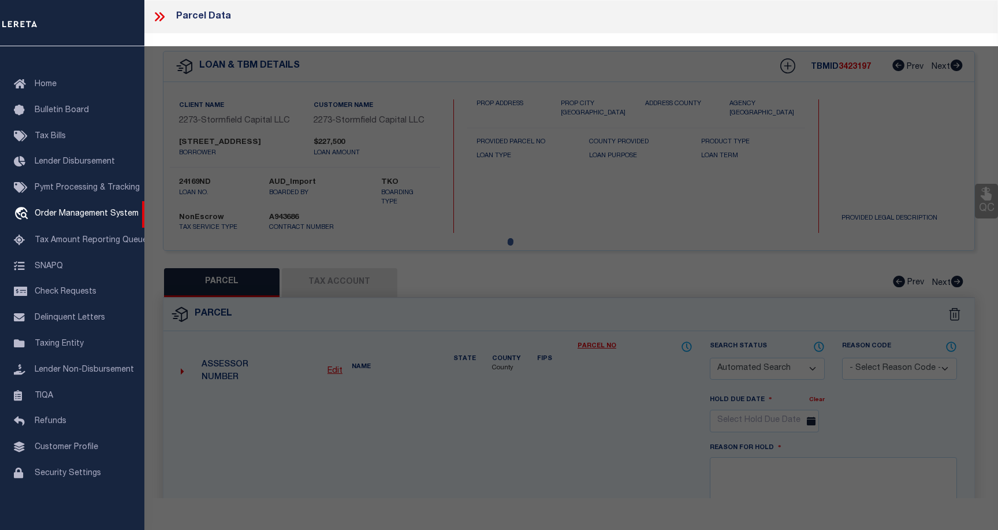
checkbox input "false"
select select "CP"
type input "[STREET_ADDRESS], LLC"
select select
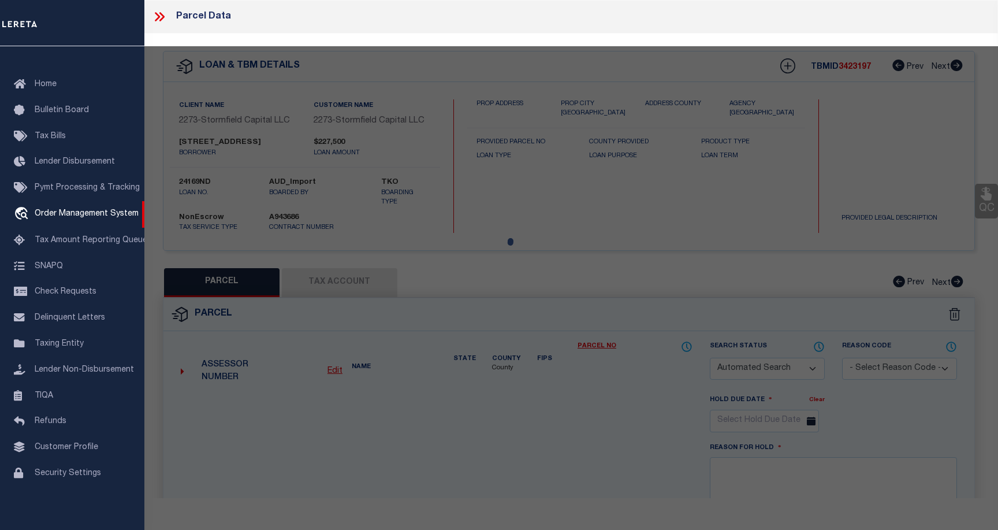
type input "[STREET_ADDRESS]"
type input "Troy NY 12180"
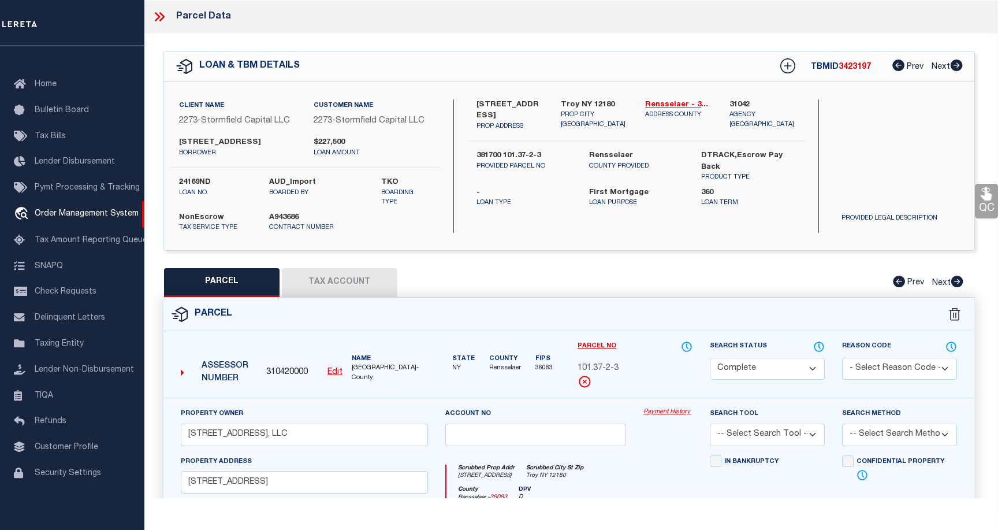
click at [668, 417] on link "Payment History" at bounding box center [668, 412] width 49 height 10
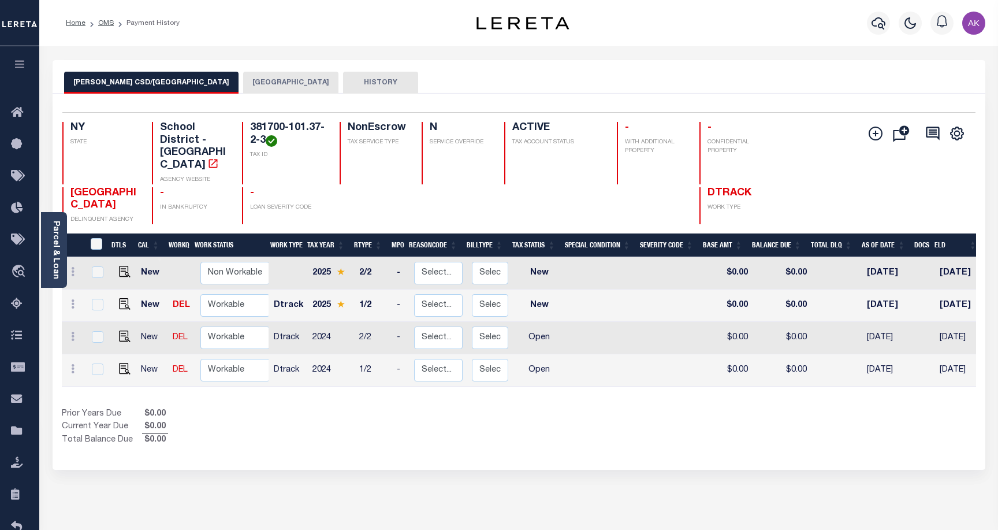
click at [243, 79] on button "[GEOGRAPHIC_DATA]" at bounding box center [290, 83] width 95 height 22
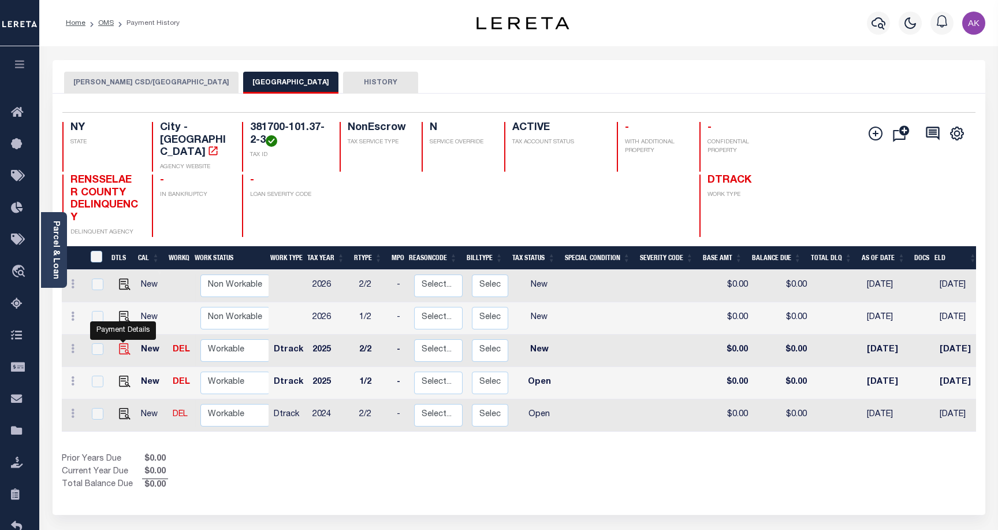
click at [120, 343] on img "" at bounding box center [125, 349] width 12 height 12
checkbox input "true"
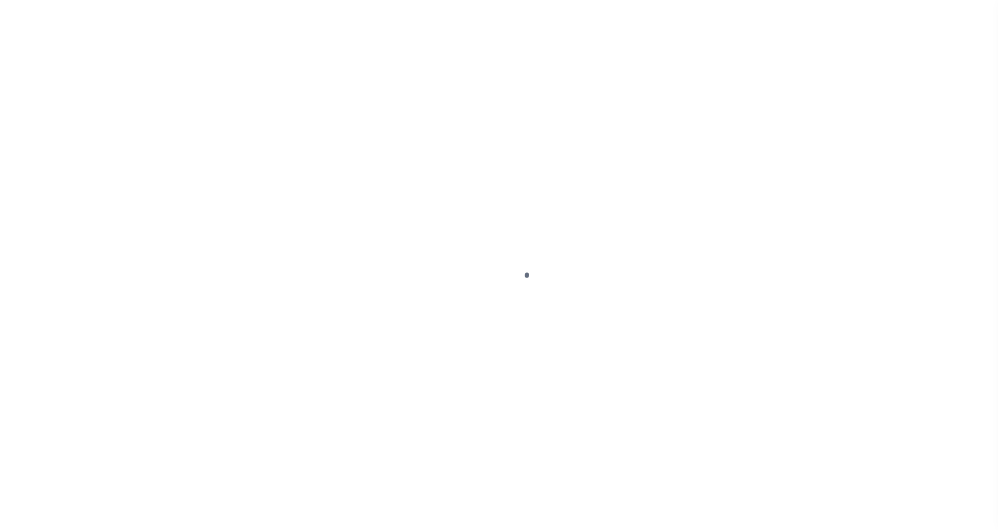
select select "NW2"
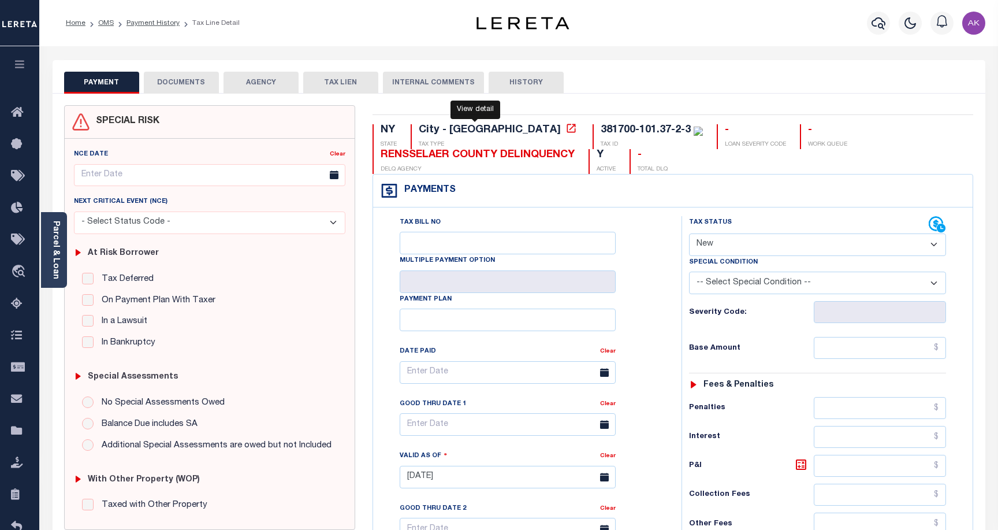
click at [566, 130] on icon at bounding box center [572, 128] width 12 height 12
click at [184, 81] on button "DOCUMENTS" at bounding box center [181, 83] width 75 height 22
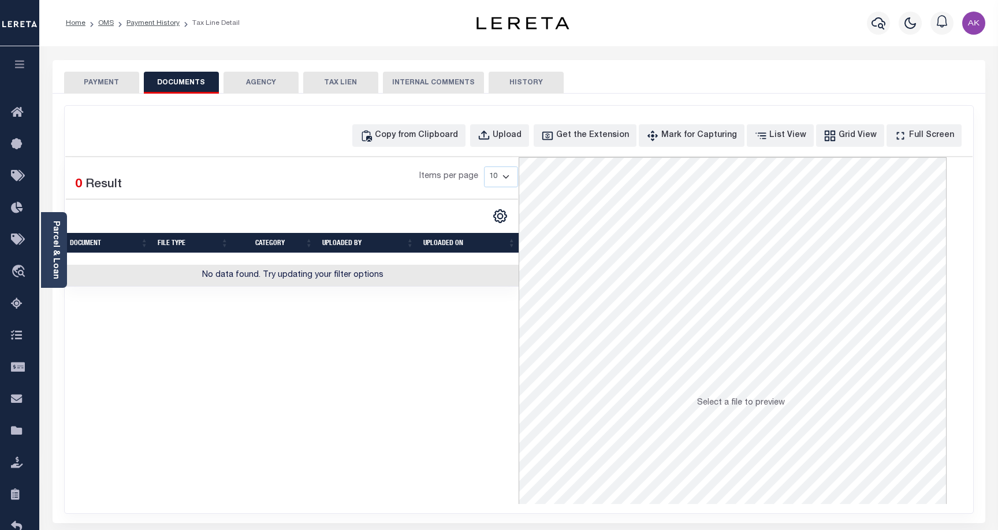
click at [111, 80] on button "PAYMENT" at bounding box center [101, 83] width 75 height 22
